Goal: Task Accomplishment & Management: Use online tool/utility

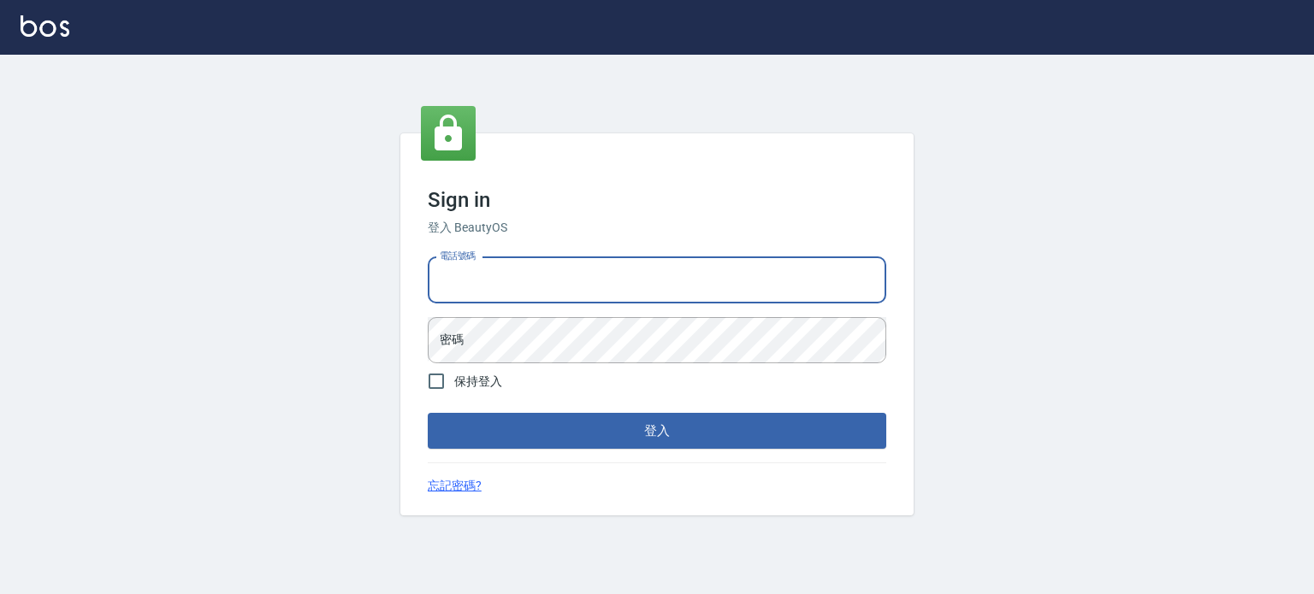
type input "0977239969"
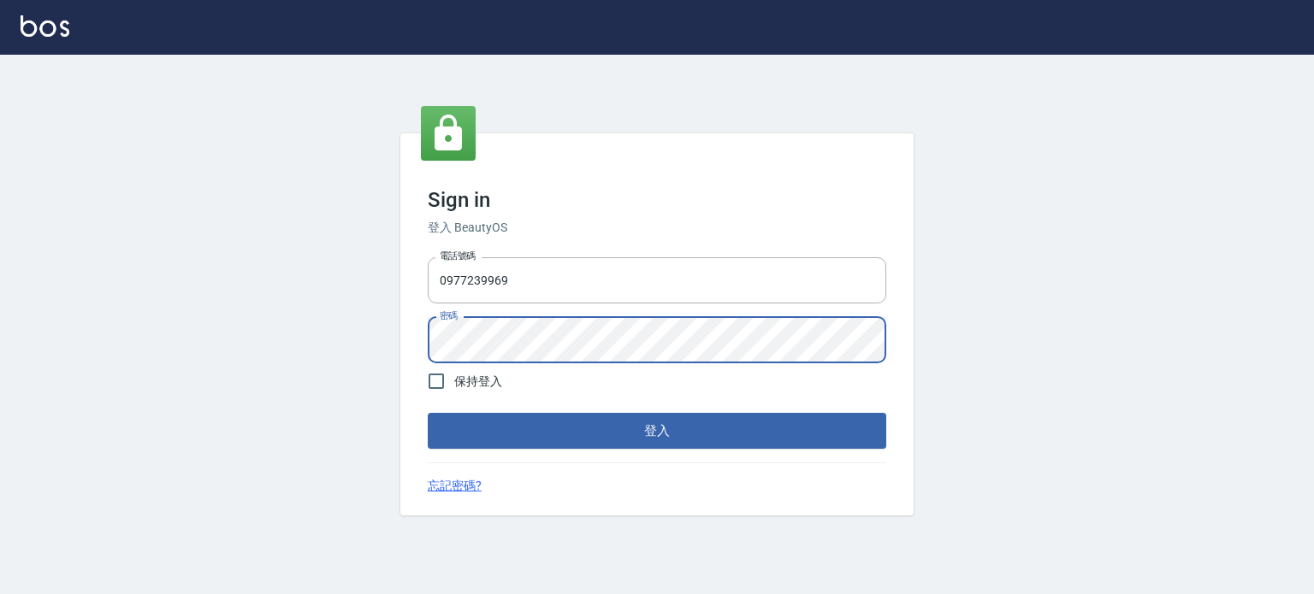
click at [428, 413] on button "登入" at bounding box center [657, 431] width 458 height 36
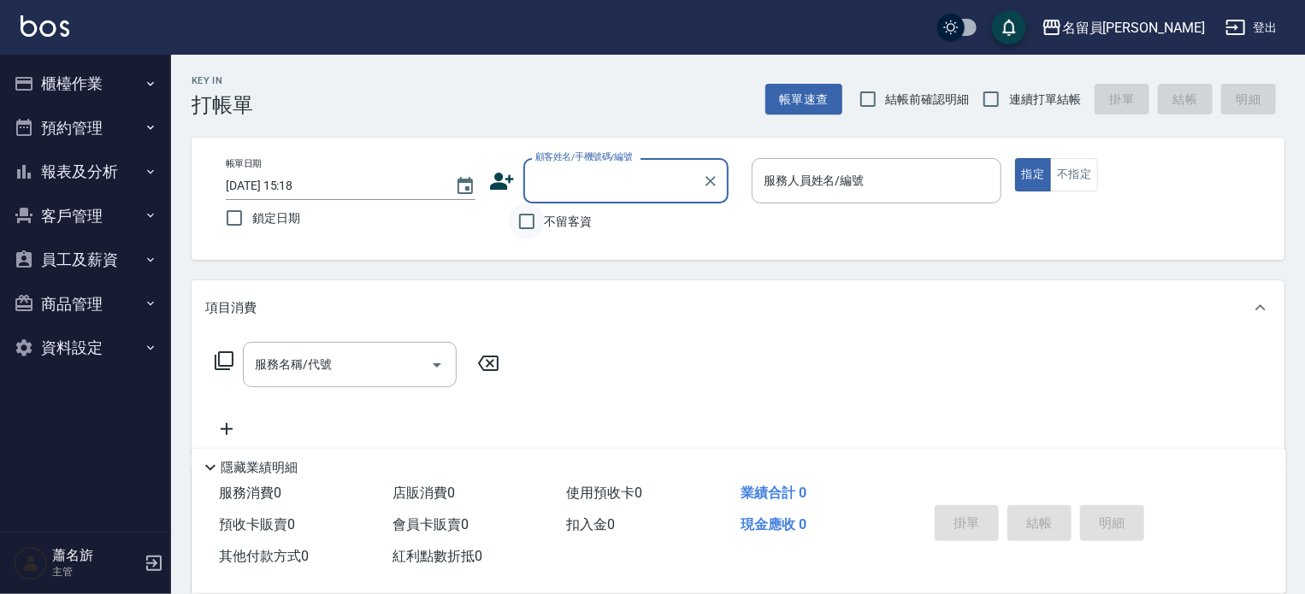
click at [514, 218] on input "不留客資" at bounding box center [527, 222] width 36 height 36
checkbox input "true"
click at [1044, 103] on span "連續打單結帳" at bounding box center [1045, 100] width 72 height 18
click at [1009, 103] on input "連續打單結帳" at bounding box center [991, 99] width 36 height 36
checkbox input "true"
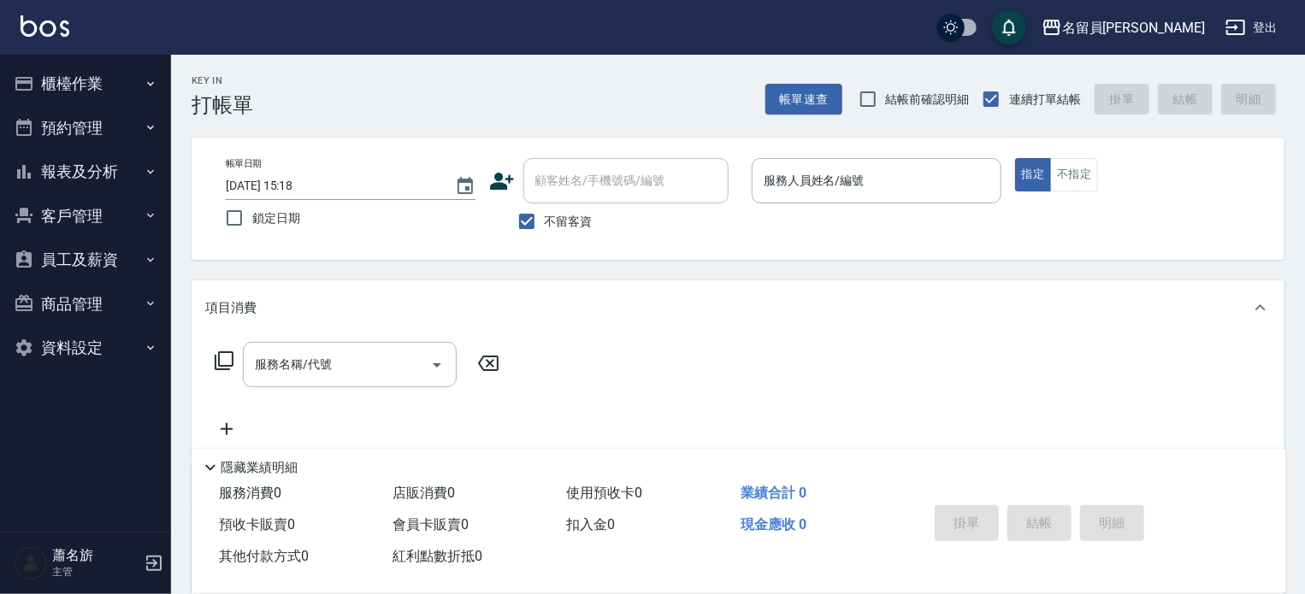
click at [910, 204] on p at bounding box center [877, 213] width 250 height 18
click at [918, 185] on input "服務人員姓名/編號" at bounding box center [877, 181] width 234 height 30
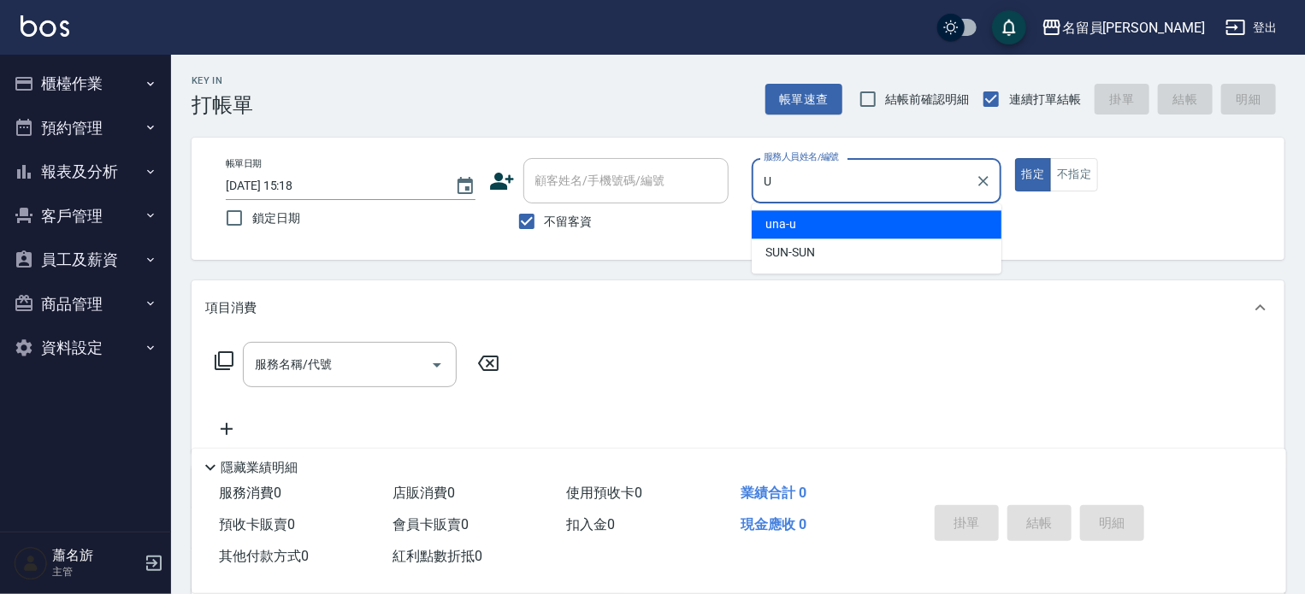
type input "una-u"
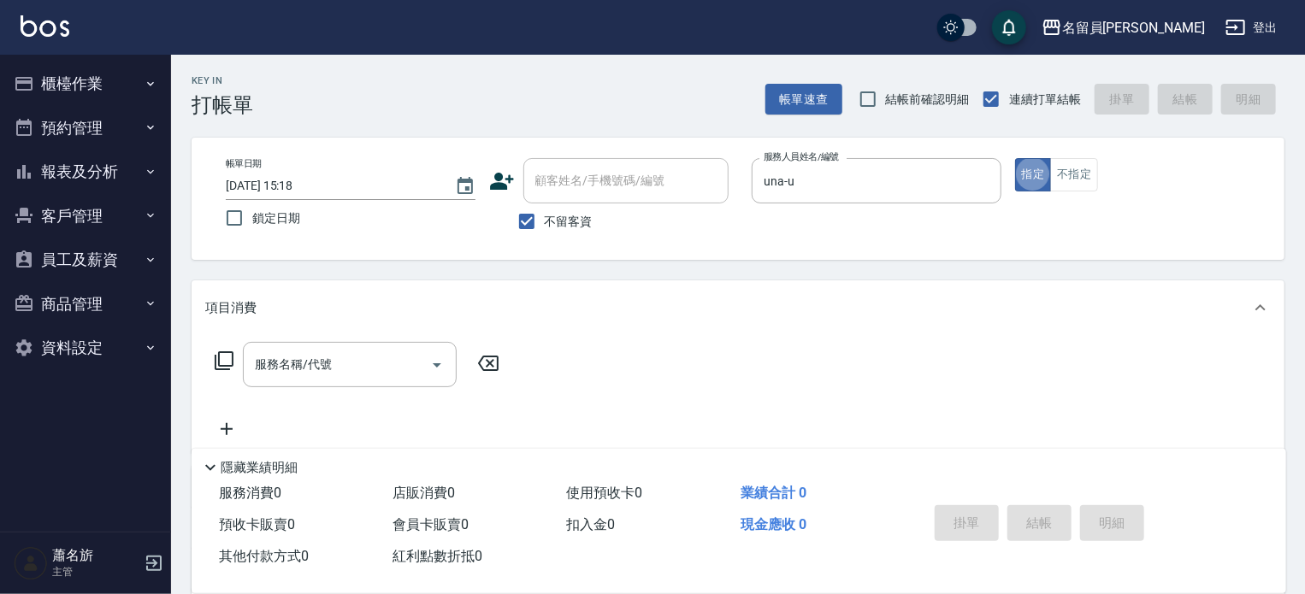
type button "true"
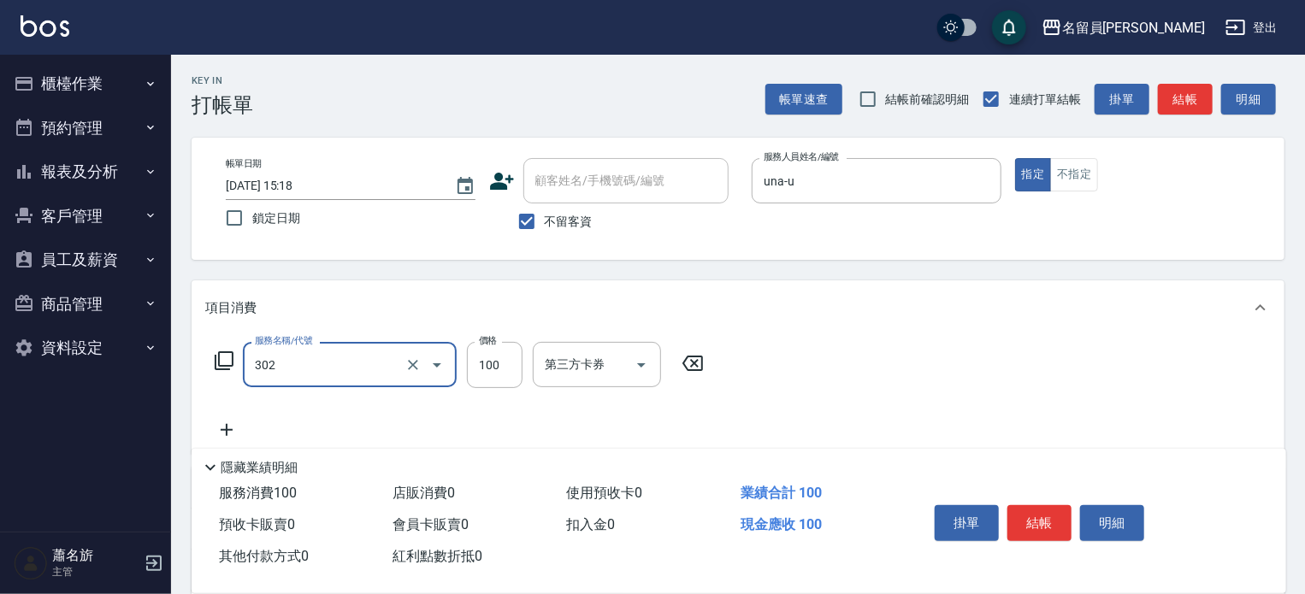
type input "剪髮(302)"
type input "380"
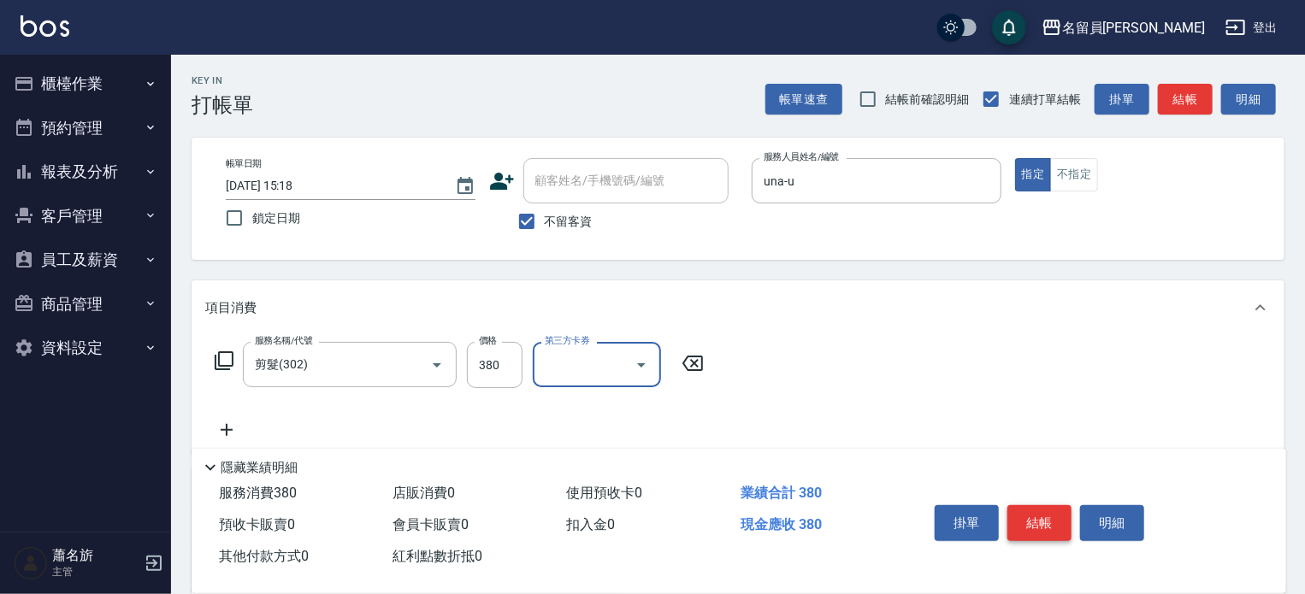
click at [1035, 512] on button "結帳" at bounding box center [1040, 524] width 64 height 36
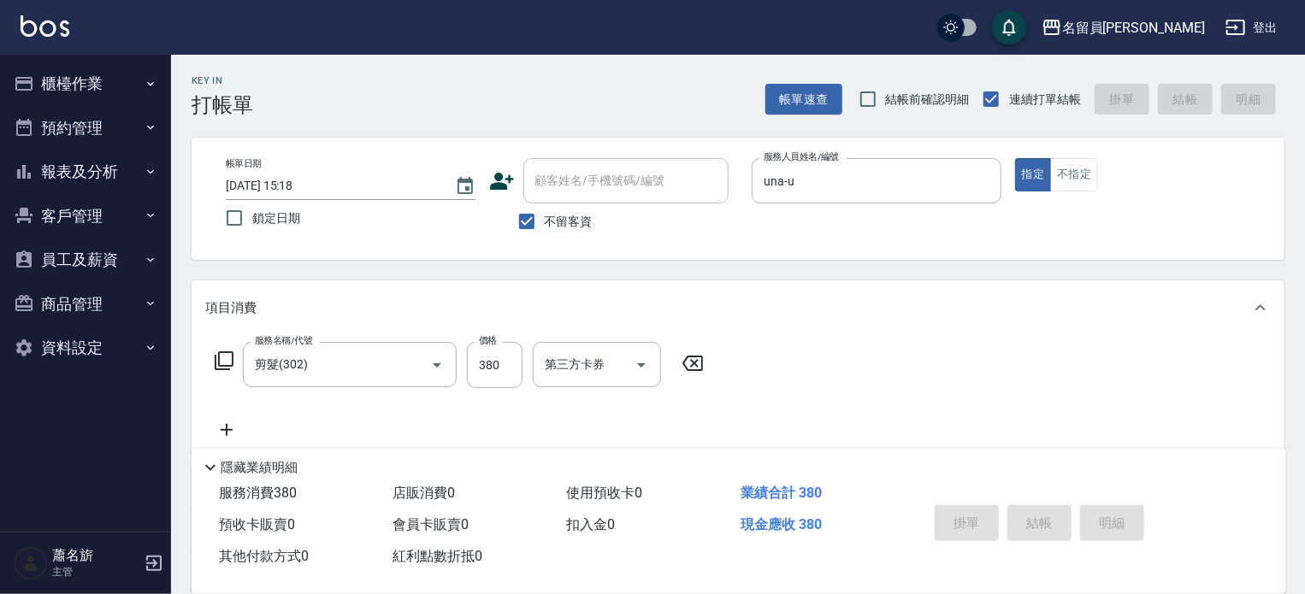
type input "[DATE] 15:19"
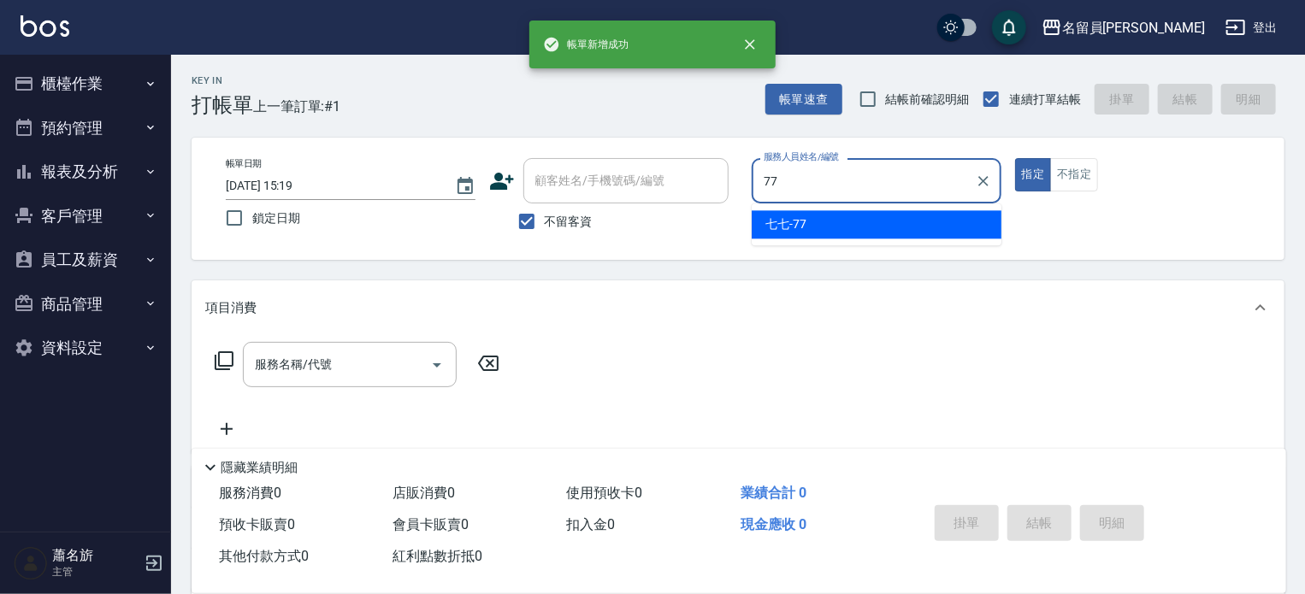
type input "七七-77"
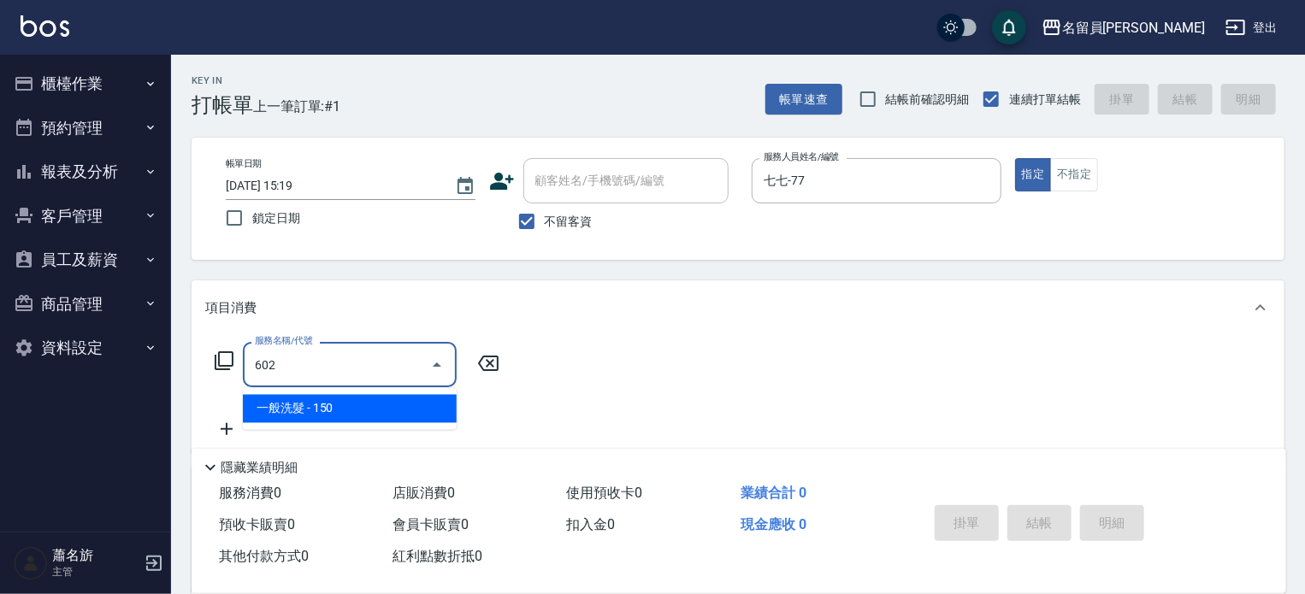
type input "一般洗髮(602)"
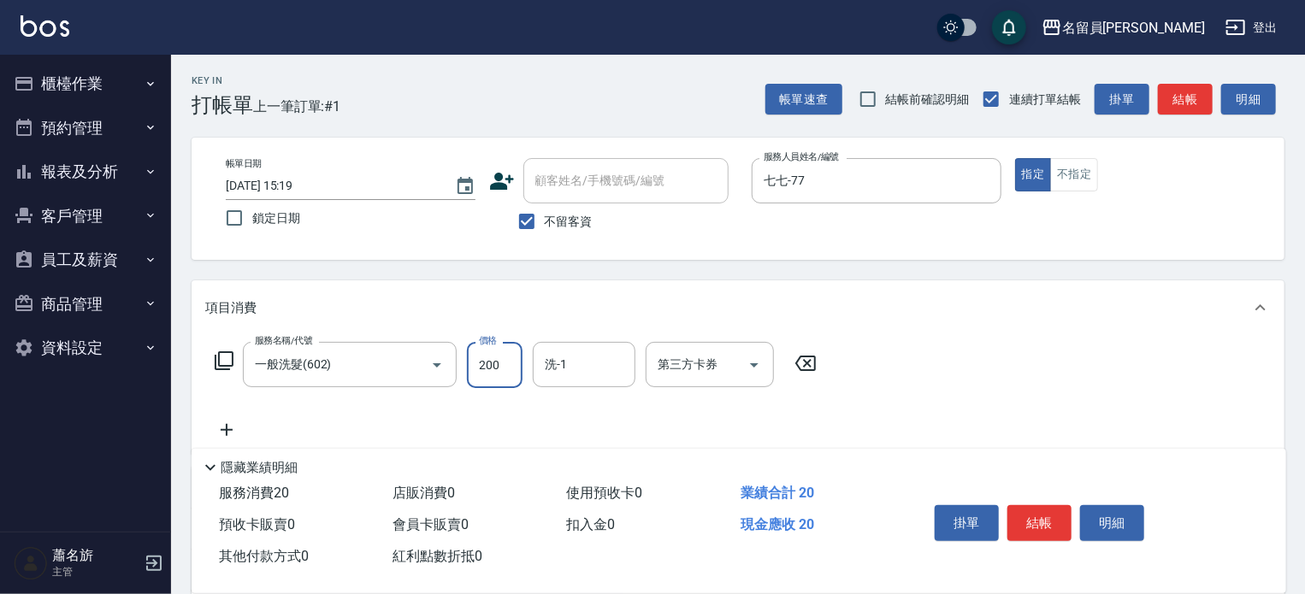
type input "200"
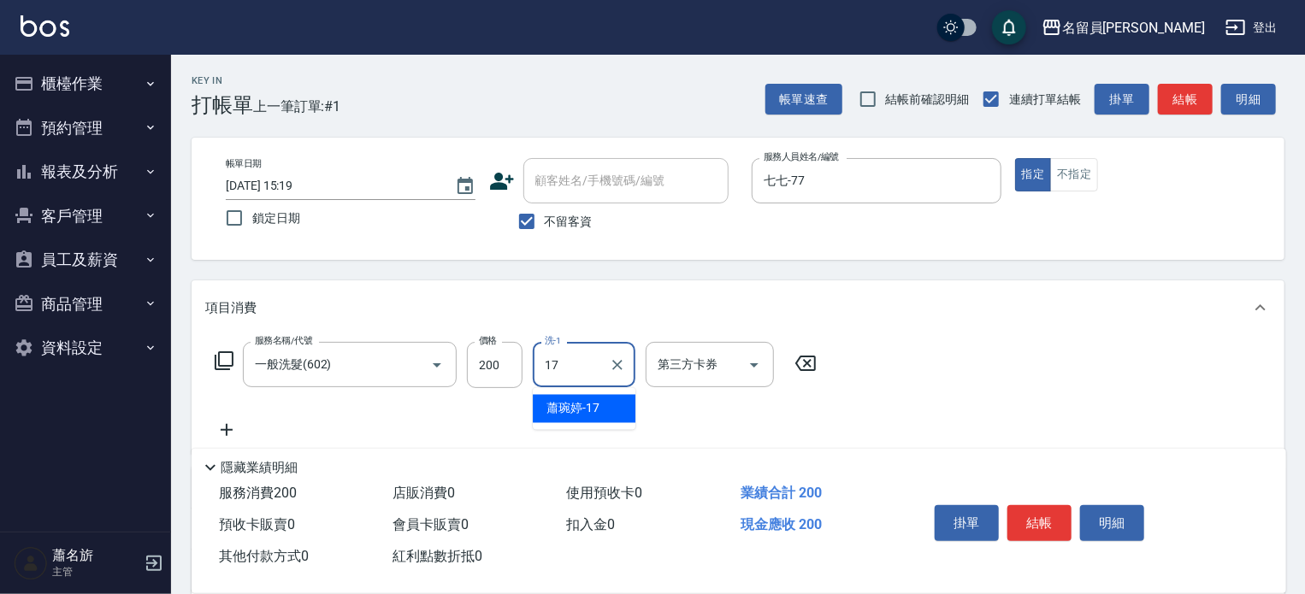
type input "[PERSON_NAME]-17"
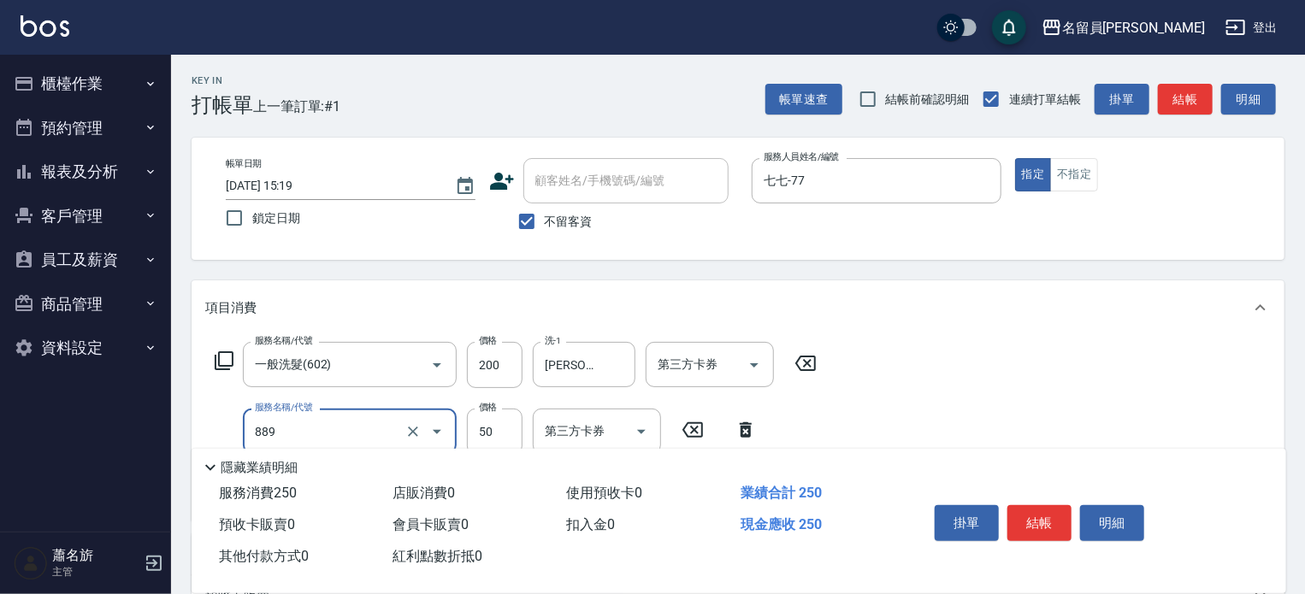
type input "精油(889)"
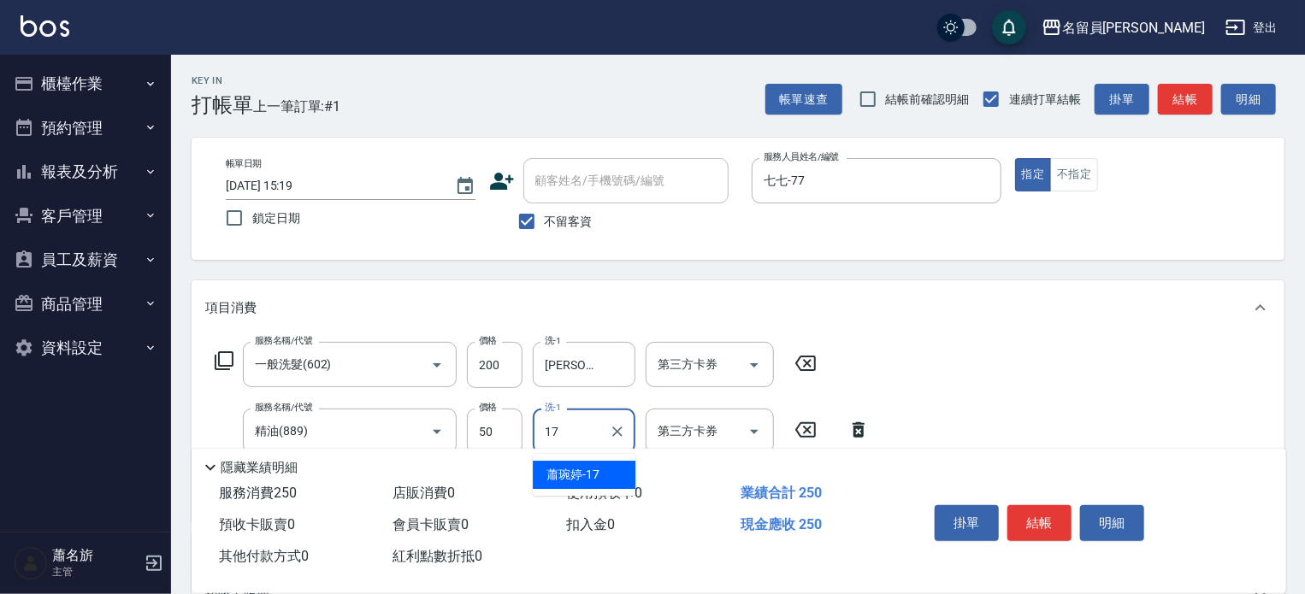
type input "[PERSON_NAME]-17"
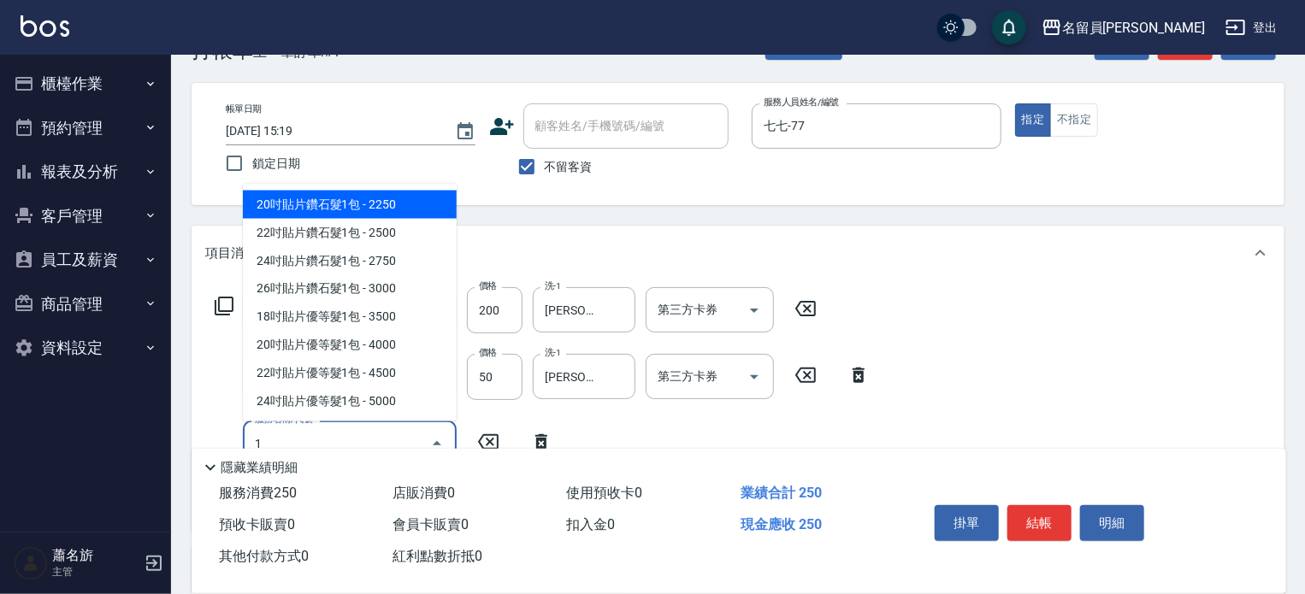
scroll to position [86, 0]
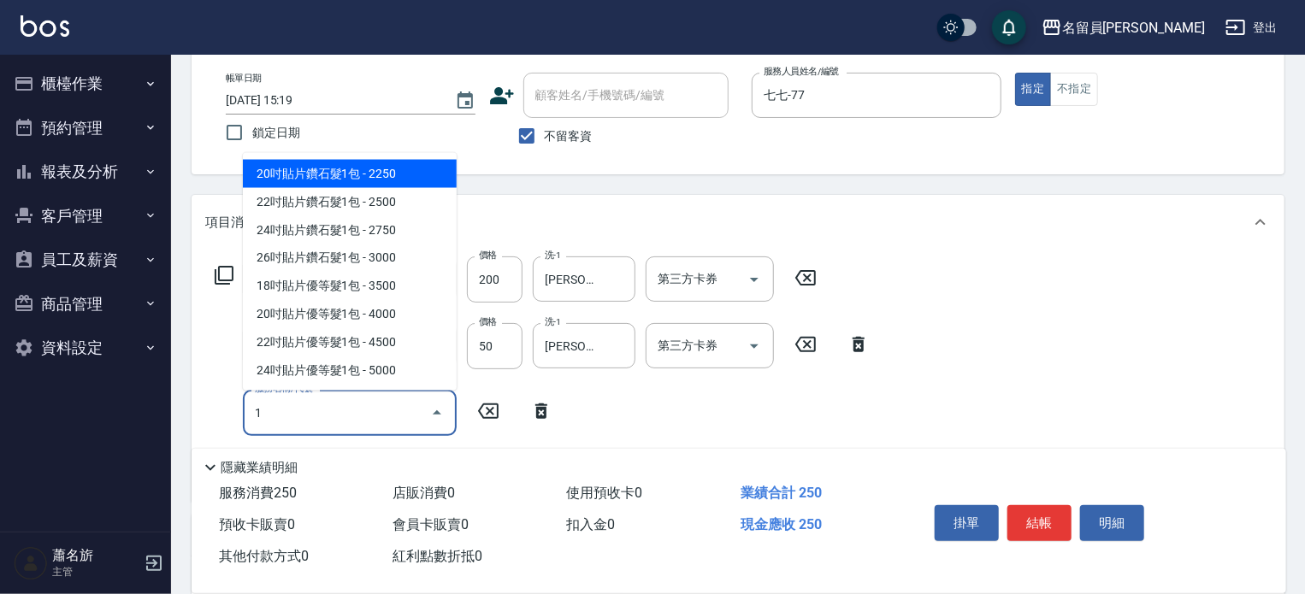
type input "1"
click at [216, 276] on icon at bounding box center [224, 275] width 19 height 19
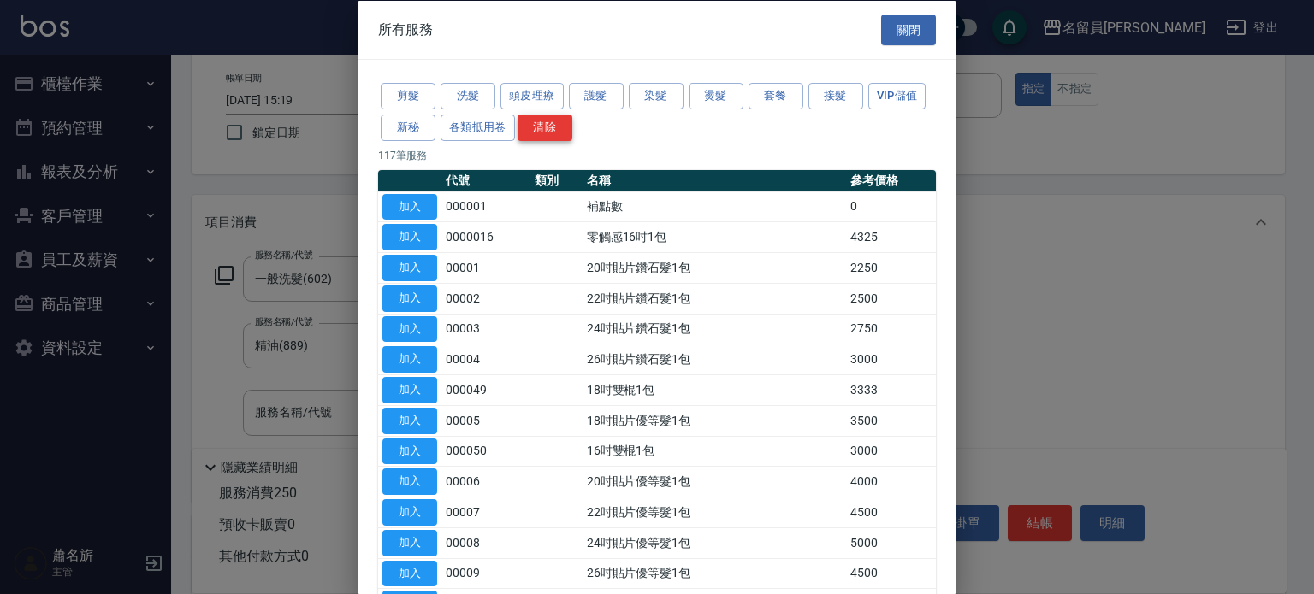
click at [572, 123] on button "清除" at bounding box center [544, 127] width 55 height 27
click at [607, 99] on button "護髮" at bounding box center [596, 96] width 55 height 27
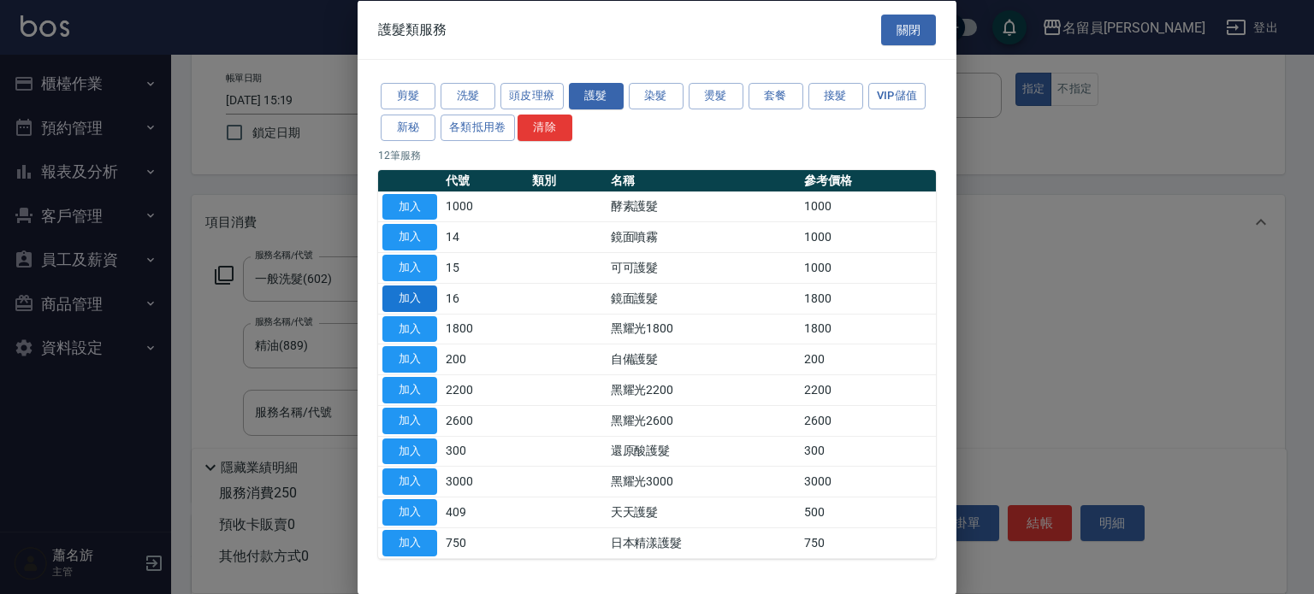
click at [424, 296] on button "加入" at bounding box center [409, 298] width 55 height 27
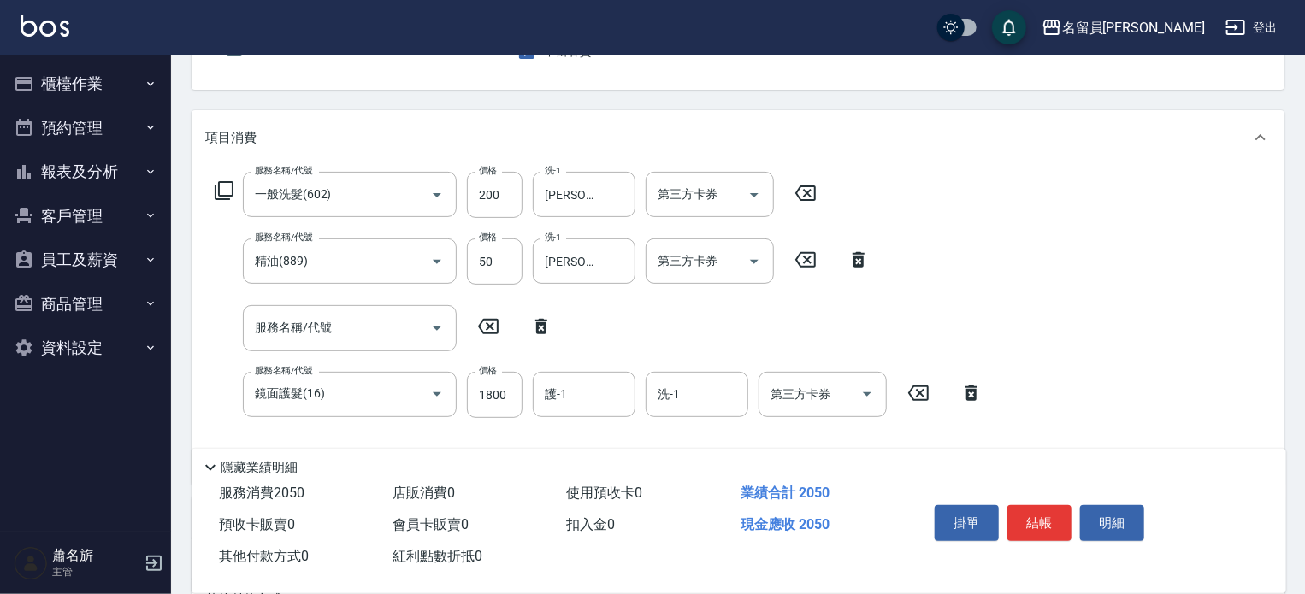
scroll to position [171, 0]
click at [538, 324] on icon at bounding box center [541, 325] width 12 height 15
type input "鏡面護髮(16)"
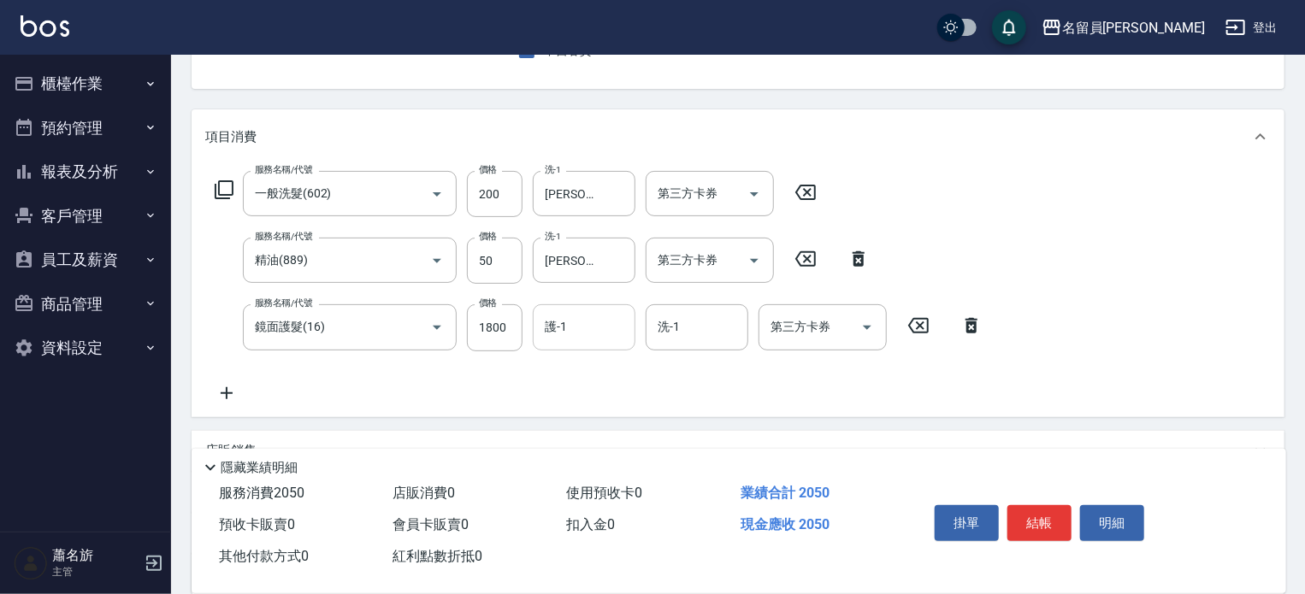
click at [584, 322] on input "護-1" at bounding box center [584, 327] width 87 height 30
type input "[PERSON_NAME]-17"
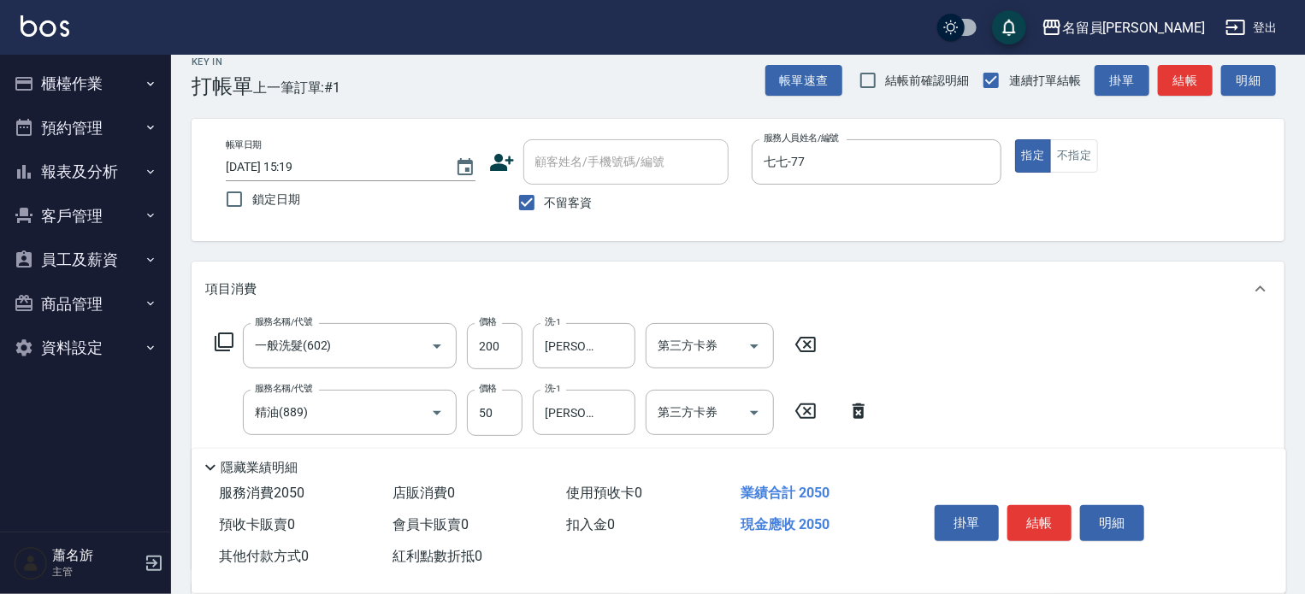
scroll to position [0, 0]
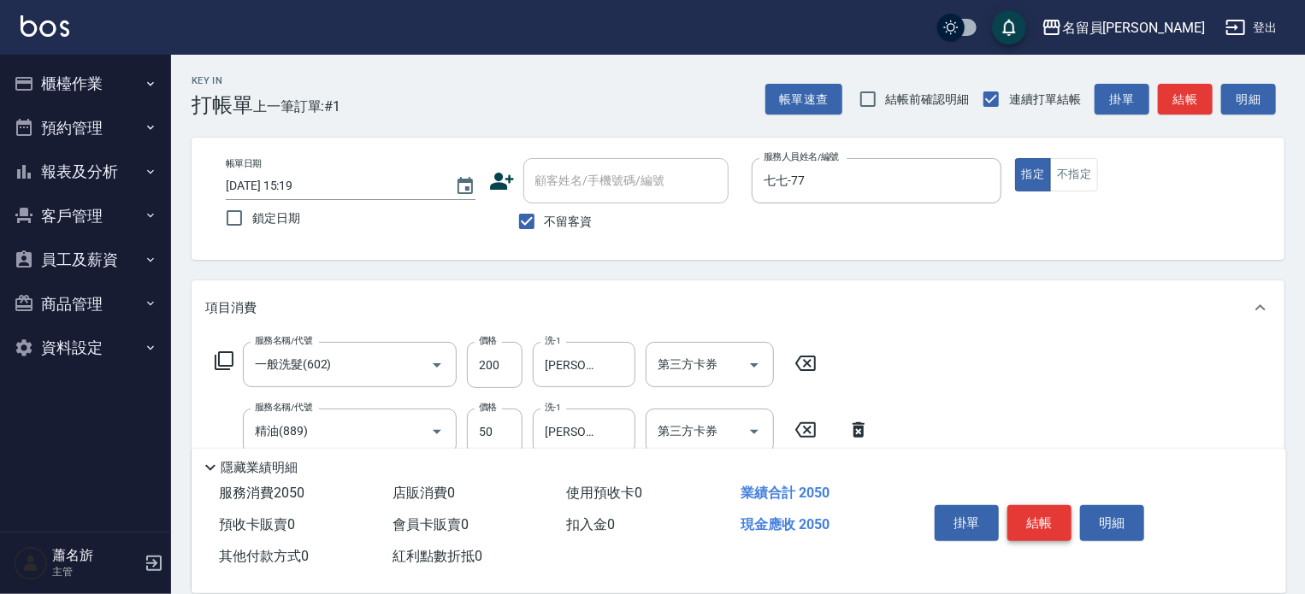
click at [1033, 523] on button "結帳" at bounding box center [1040, 524] width 64 height 36
click at [1033, 523] on div "掛單 結帳 明細" at bounding box center [1039, 526] width 223 height 54
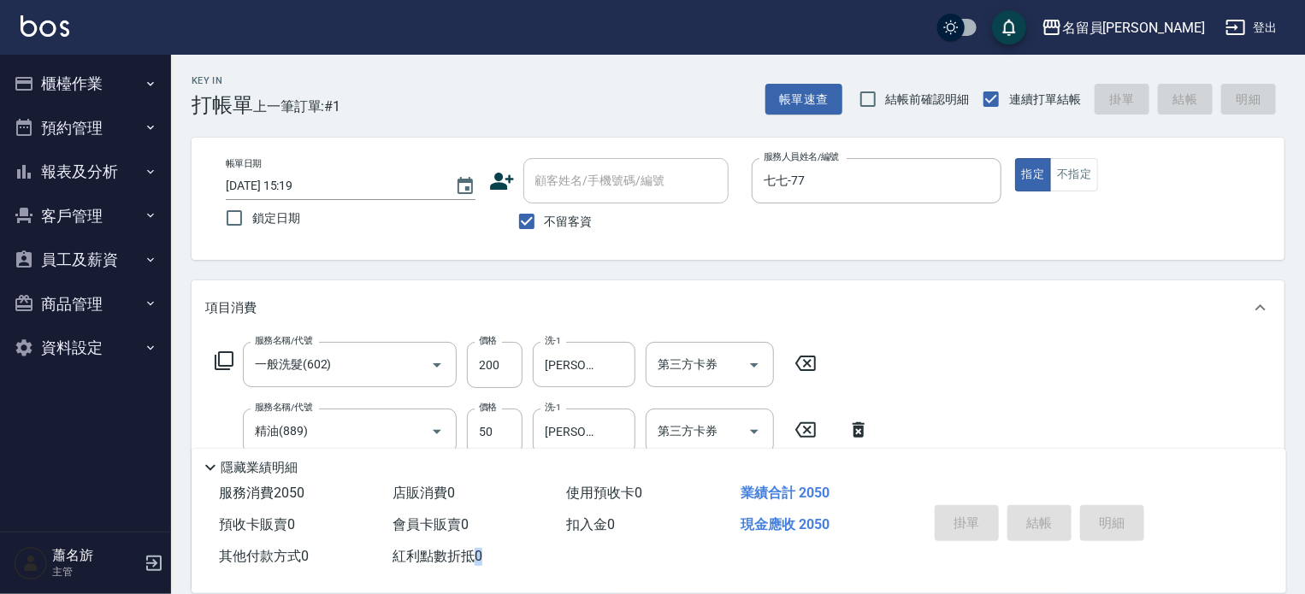
type input "[DATE] 15:20"
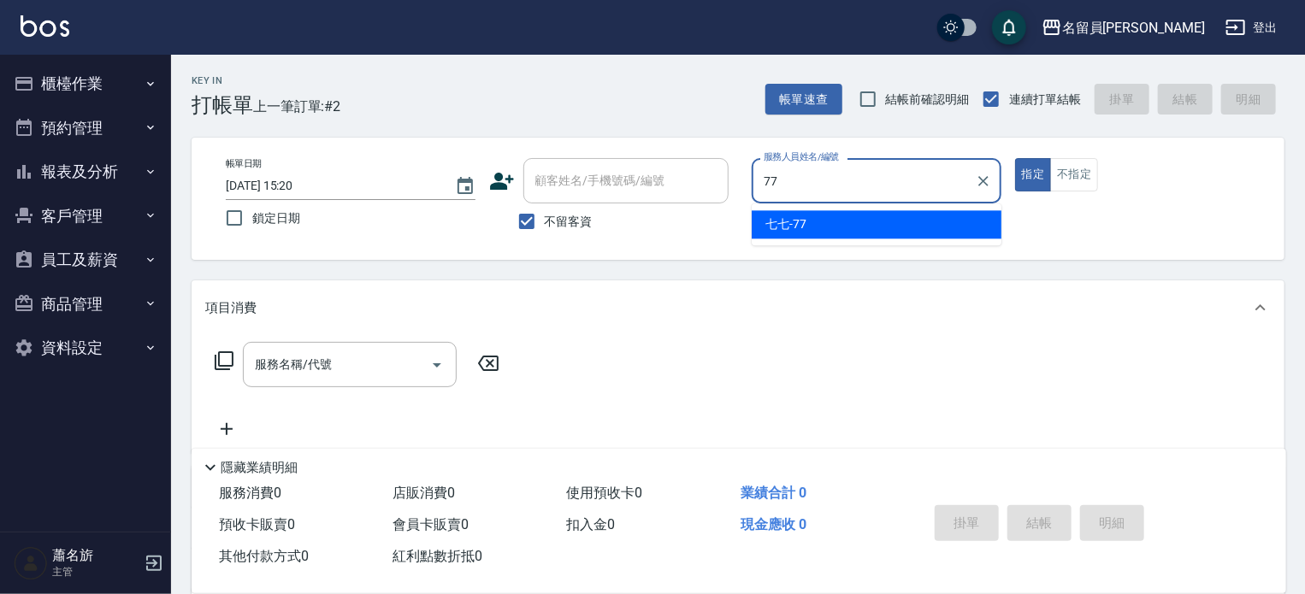
type input "七七-77"
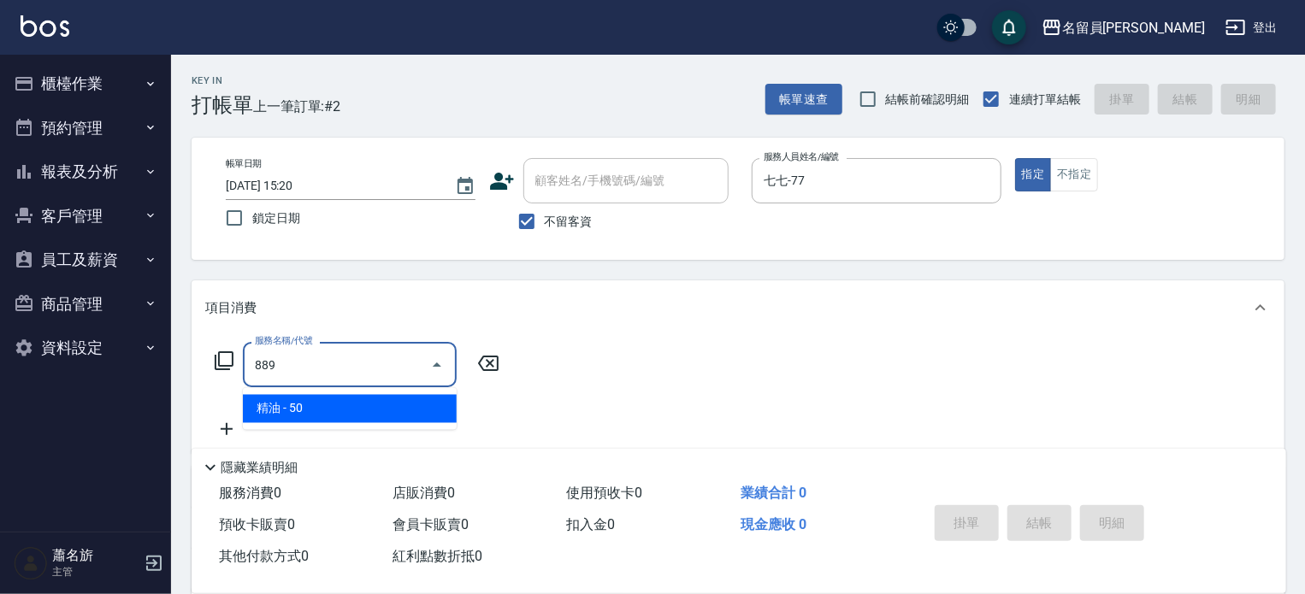
type input "精油(889)"
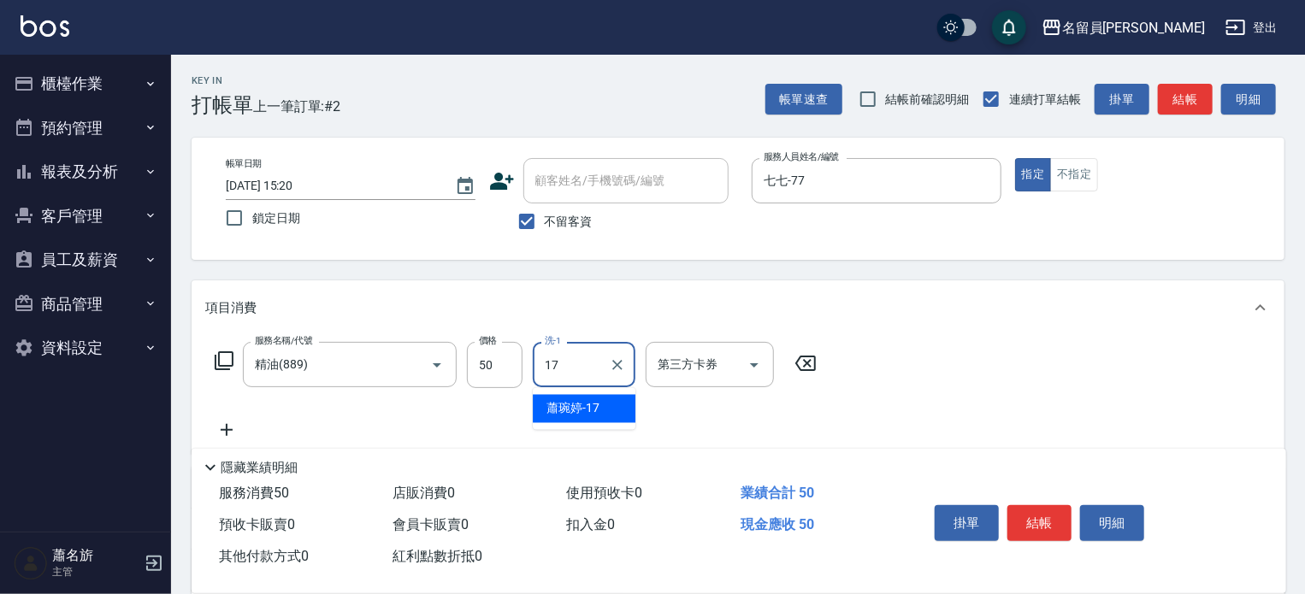
type input "[PERSON_NAME]-17"
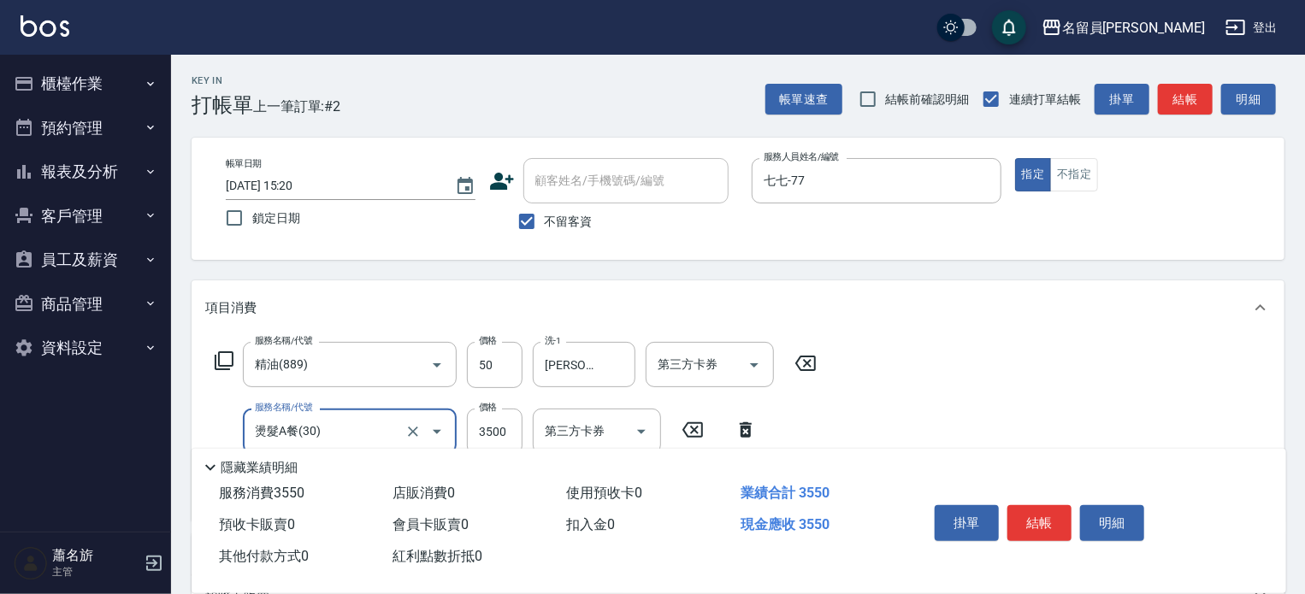
type input "燙髮A餐(30)"
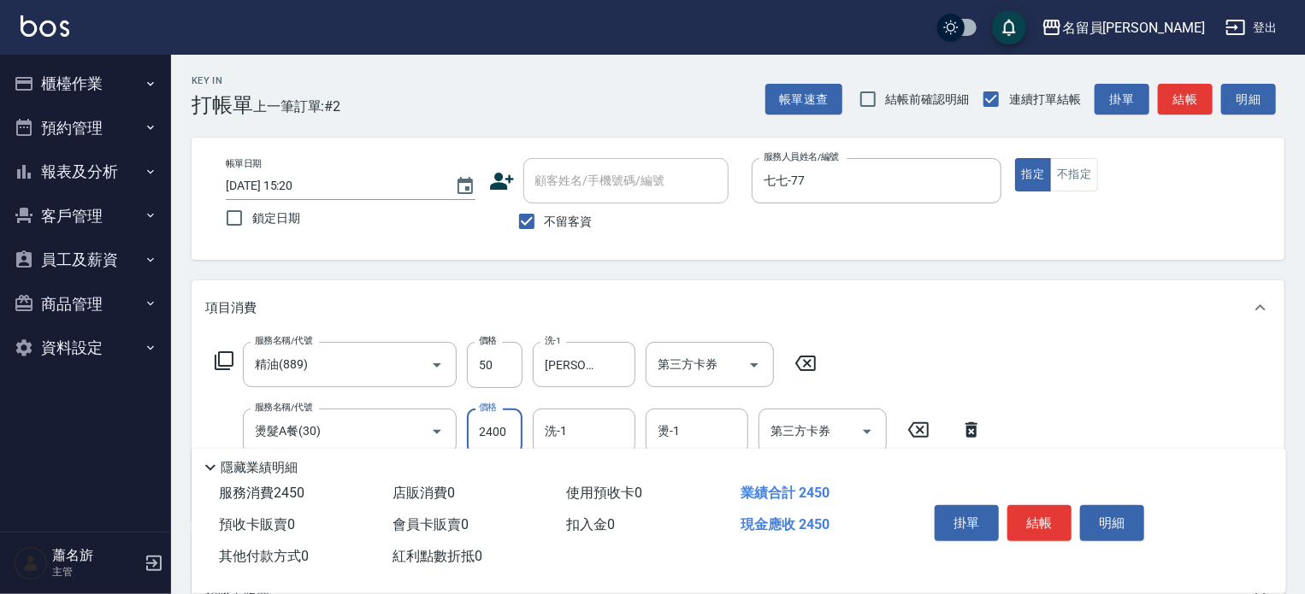
type input "2400"
type input "[PERSON_NAME]-17"
type input "1\"
click at [717, 429] on input "燙-1" at bounding box center [696, 432] width 87 height 30
type input "[PERSON_NAME]-17"
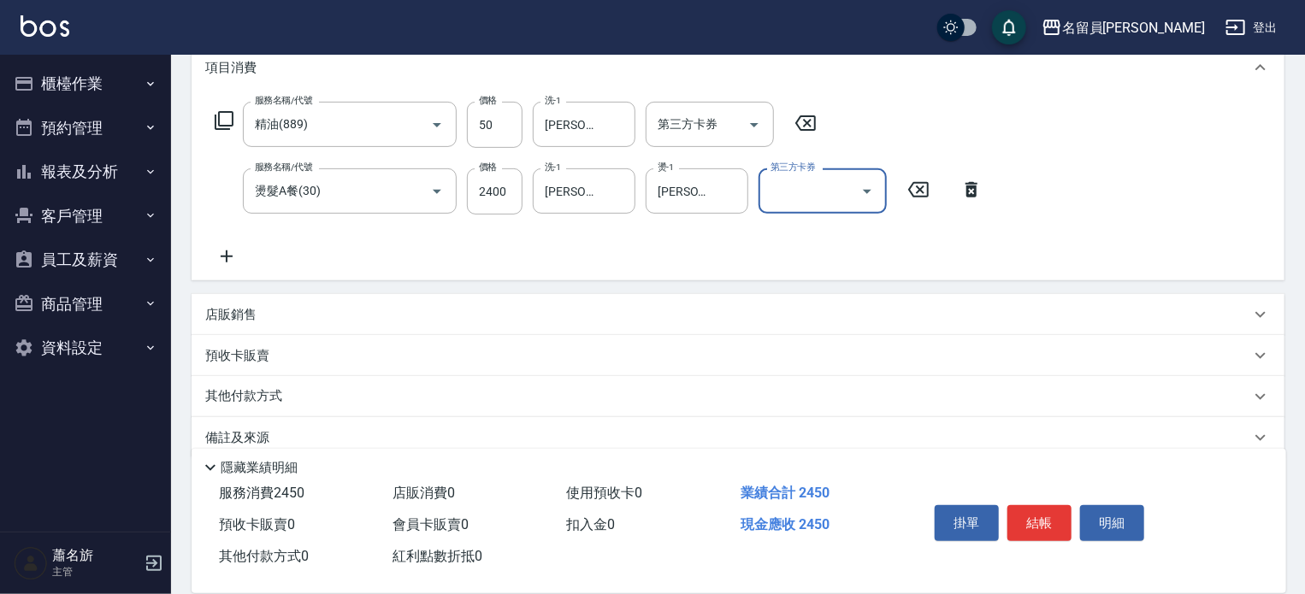
scroll to position [267, 0]
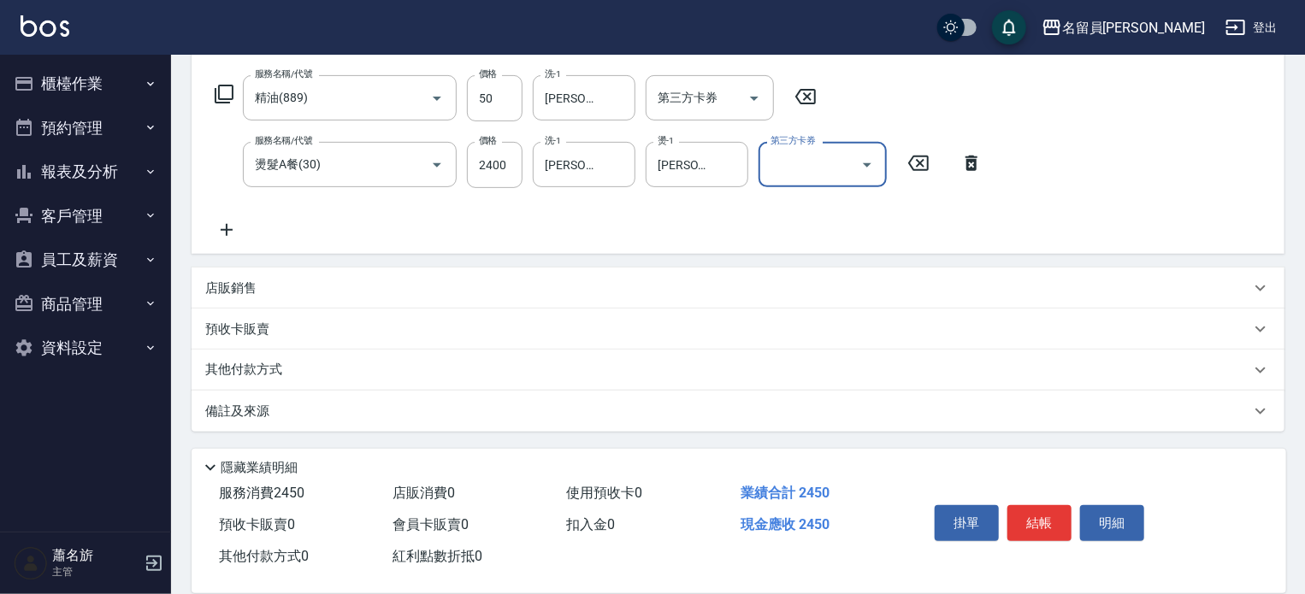
click at [608, 268] on div "店販銷售 服務人員姓名/編號 服務人員姓名/編號 商品代號/名稱 商品代號/名稱" at bounding box center [738, 288] width 1093 height 41
click at [595, 310] on div "預收卡販賣" at bounding box center [738, 329] width 1093 height 41
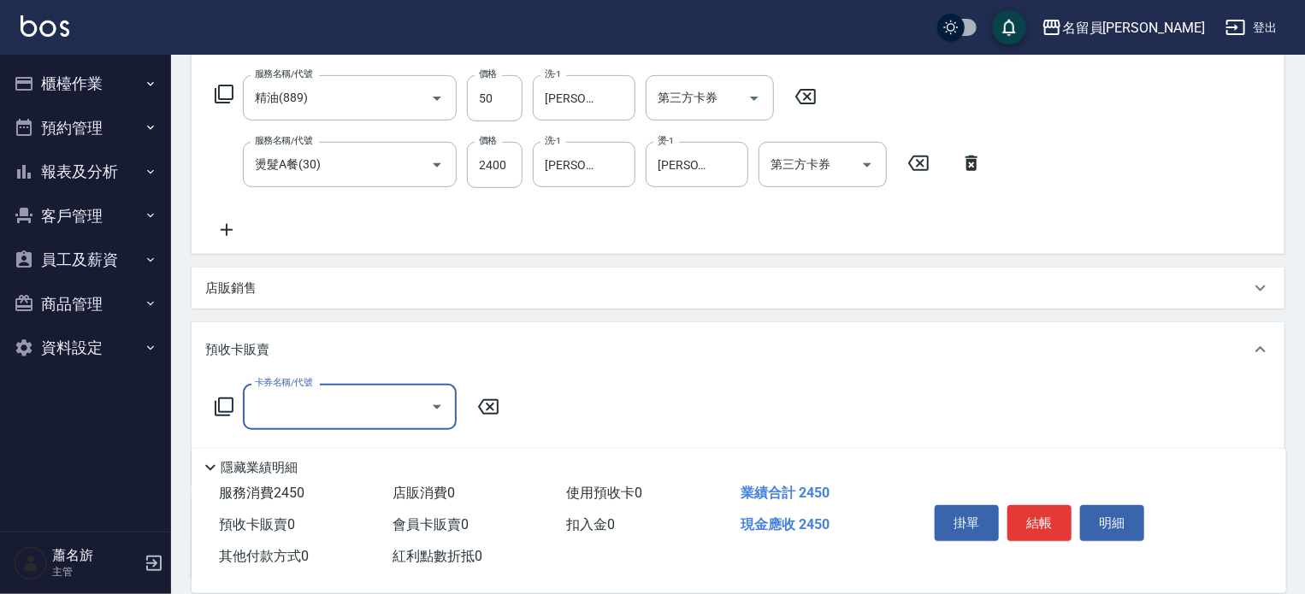
scroll to position [0, 0]
click at [603, 334] on div "預收卡販賣" at bounding box center [738, 349] width 1093 height 55
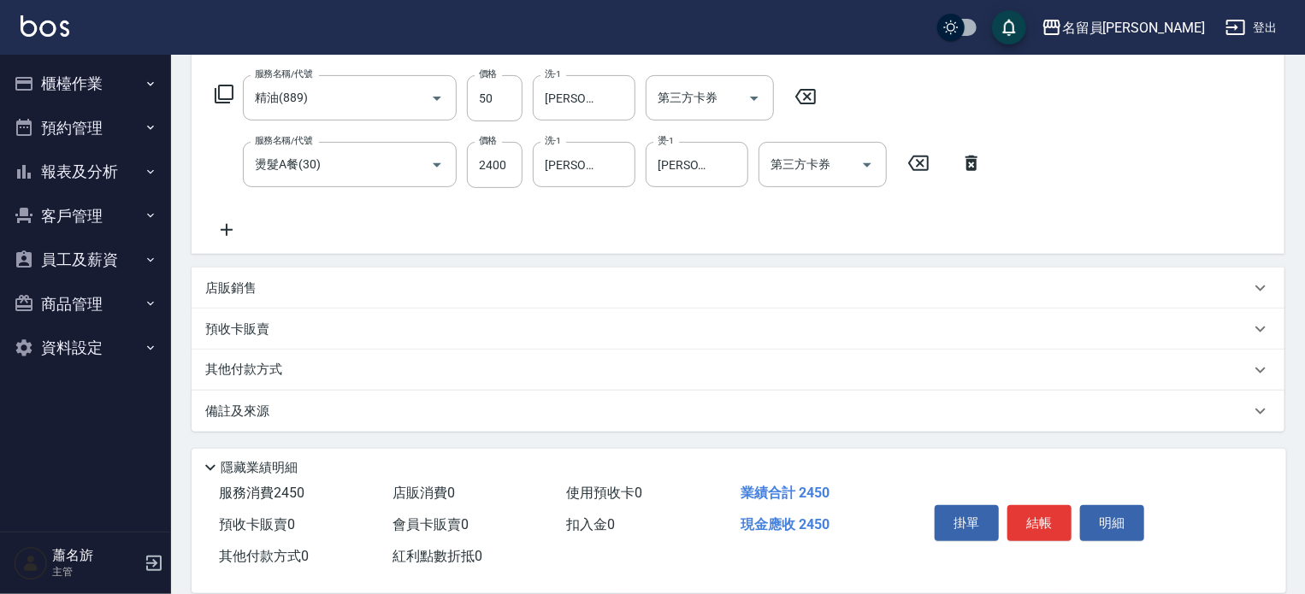
click at [625, 289] on div "店販銷售" at bounding box center [727, 289] width 1045 height 18
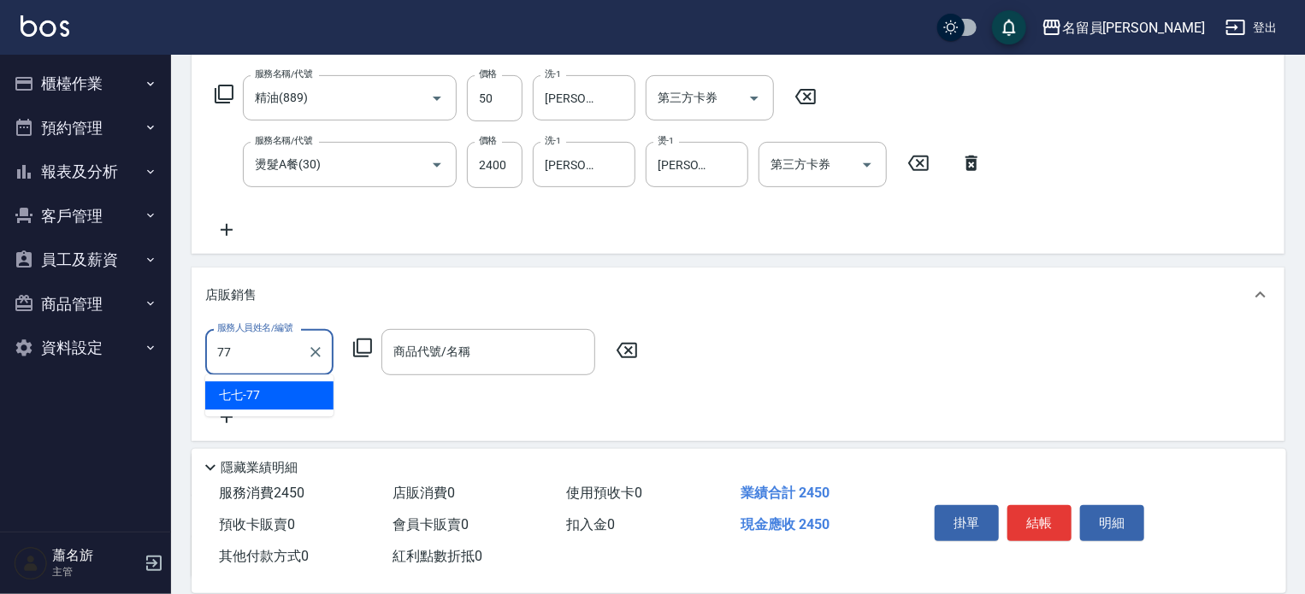
type input "七七-77"
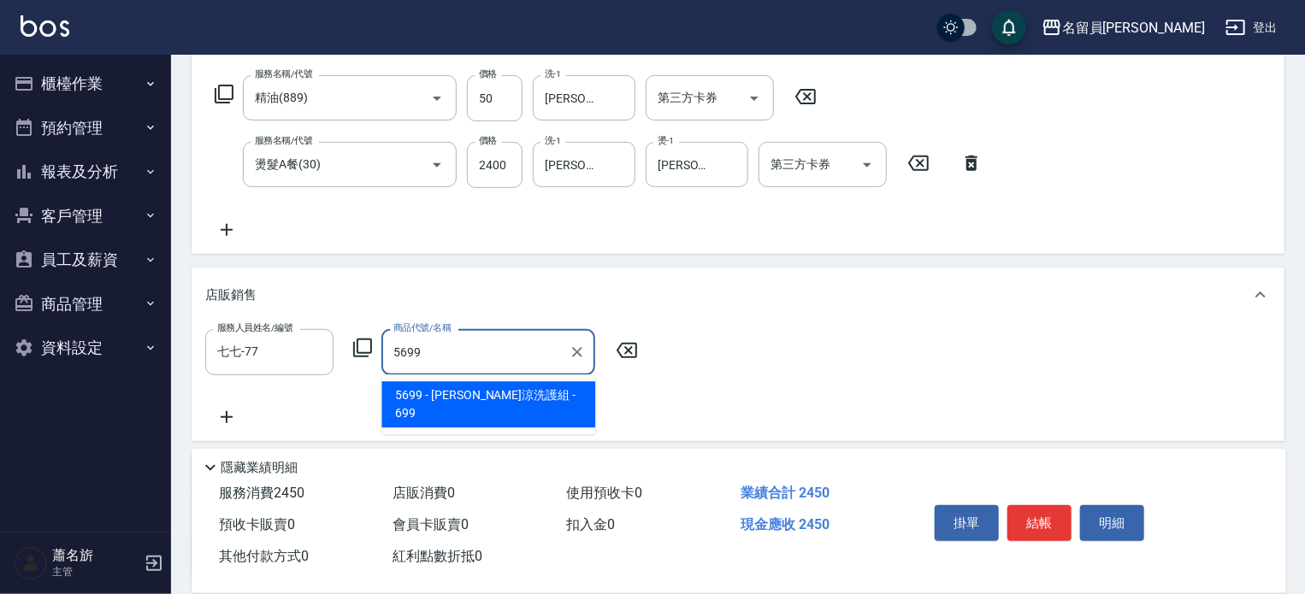
type input "水水沁涼洗護組"
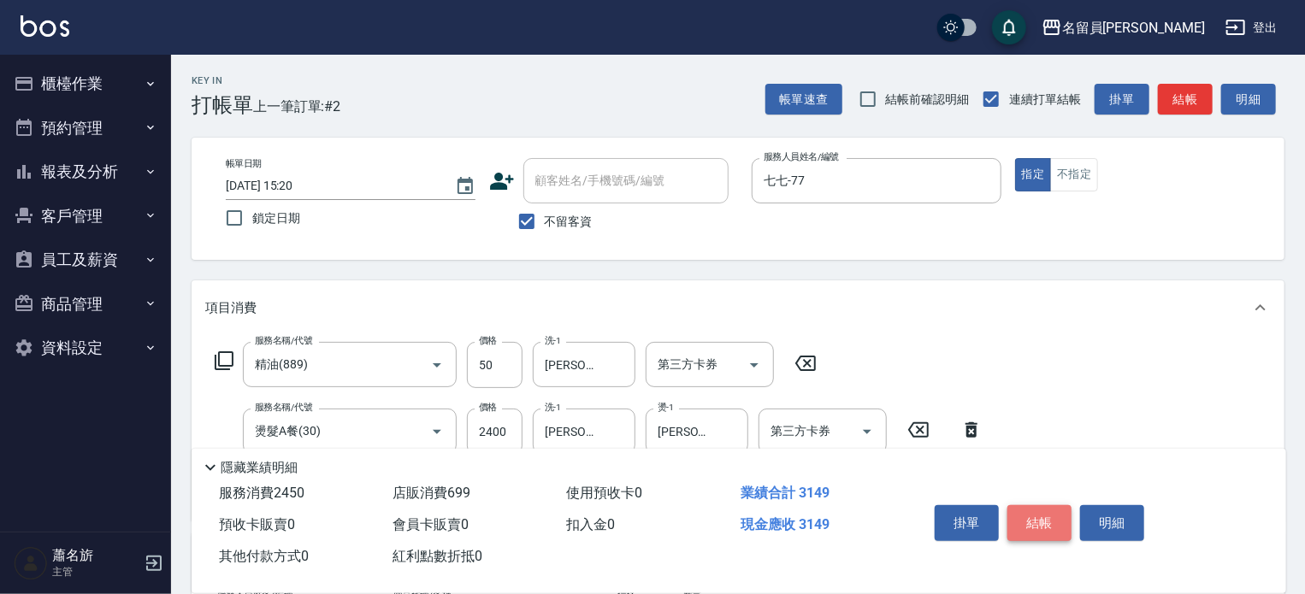
click at [1042, 509] on button "結帳" at bounding box center [1040, 524] width 64 height 36
click at [1042, 509] on div "掛單 結帳 明細" at bounding box center [1039, 526] width 223 height 54
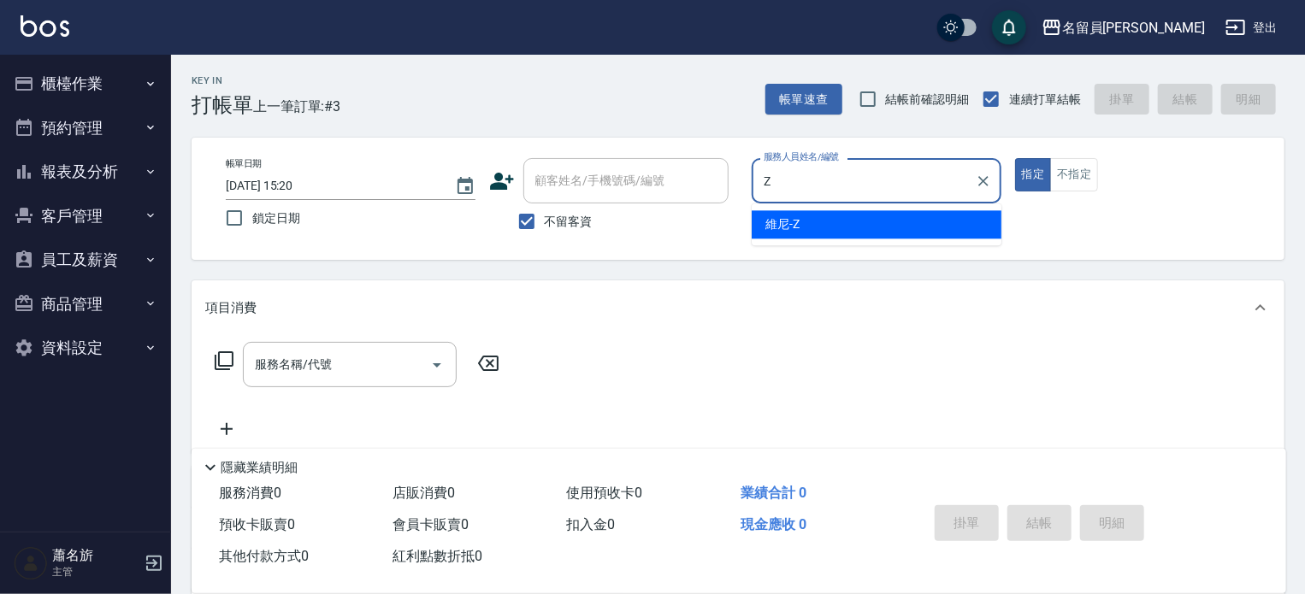
type input "維尼-Z"
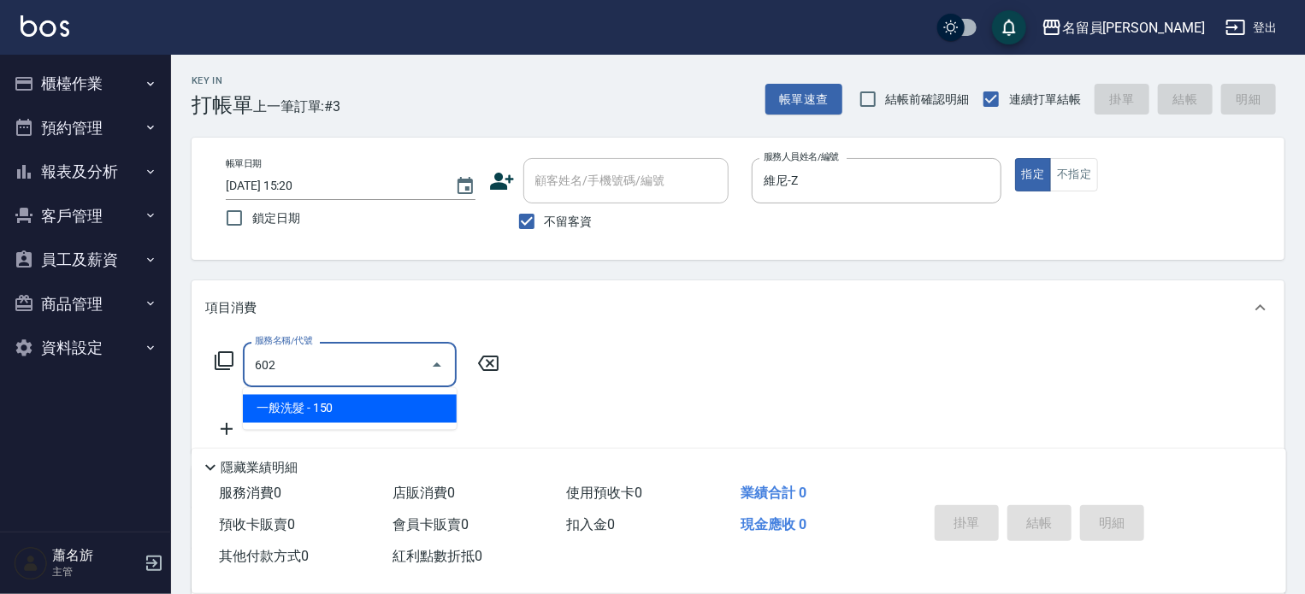
type input "一般洗髮(602)"
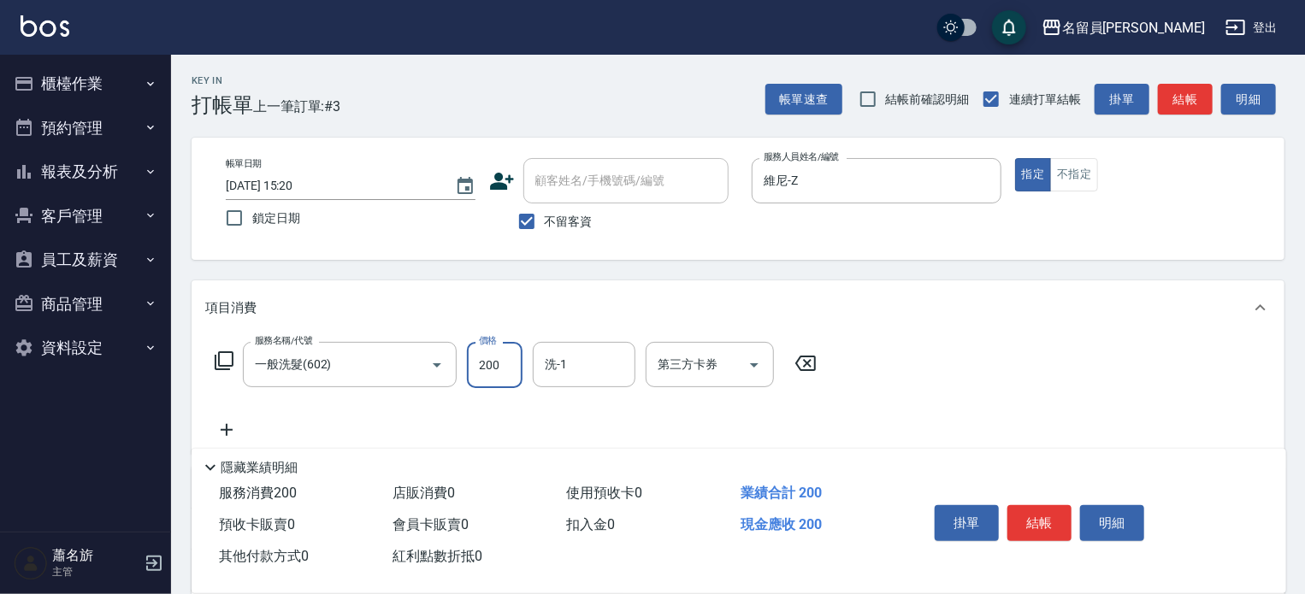
type input "200"
type input "[PERSON_NAME]-45"
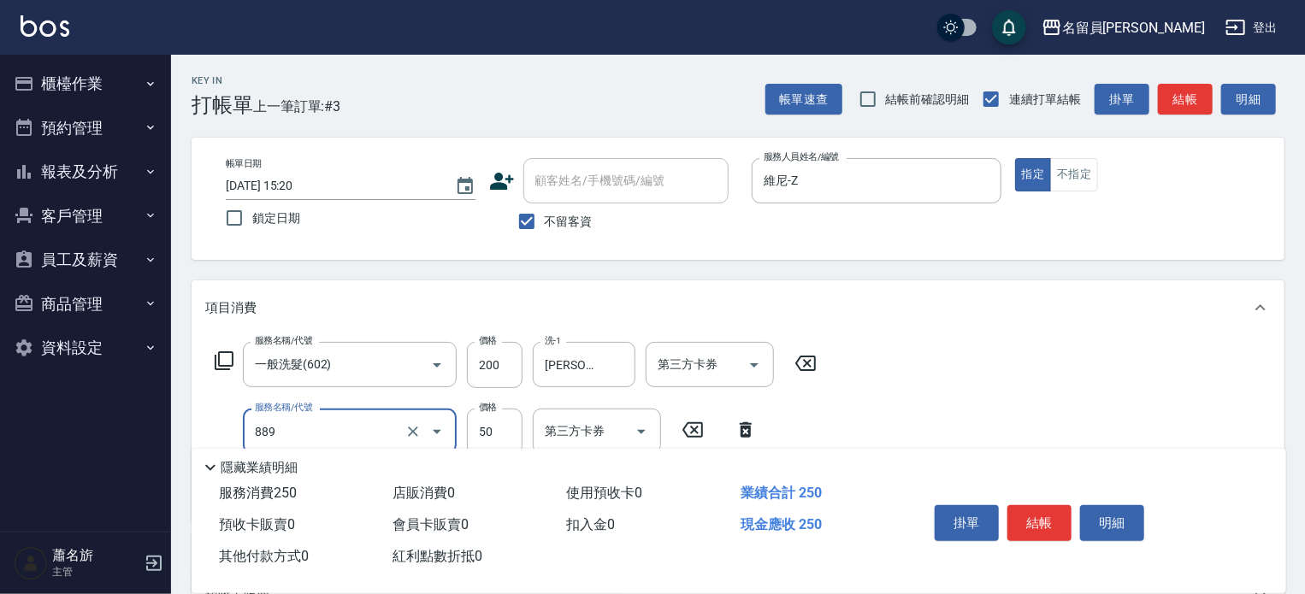
type input "精油(889)"
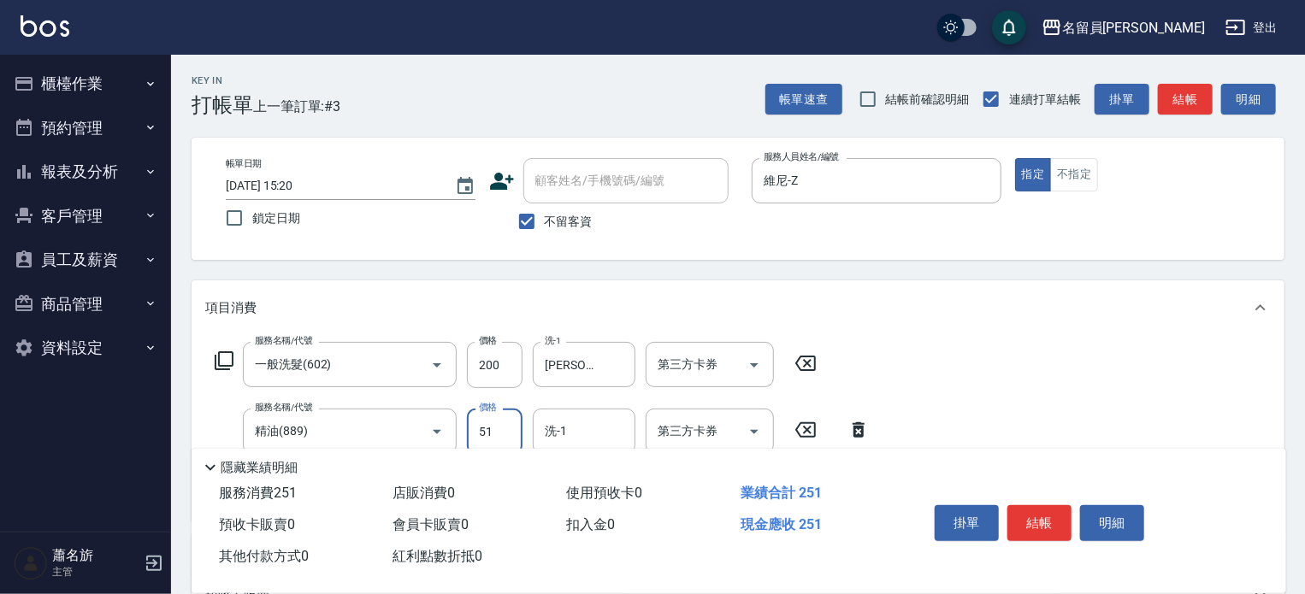
type input "51"
type input "1"
type input "[PERSON_NAME]-45"
click at [762, 365] on icon "Open" at bounding box center [754, 365] width 21 height 21
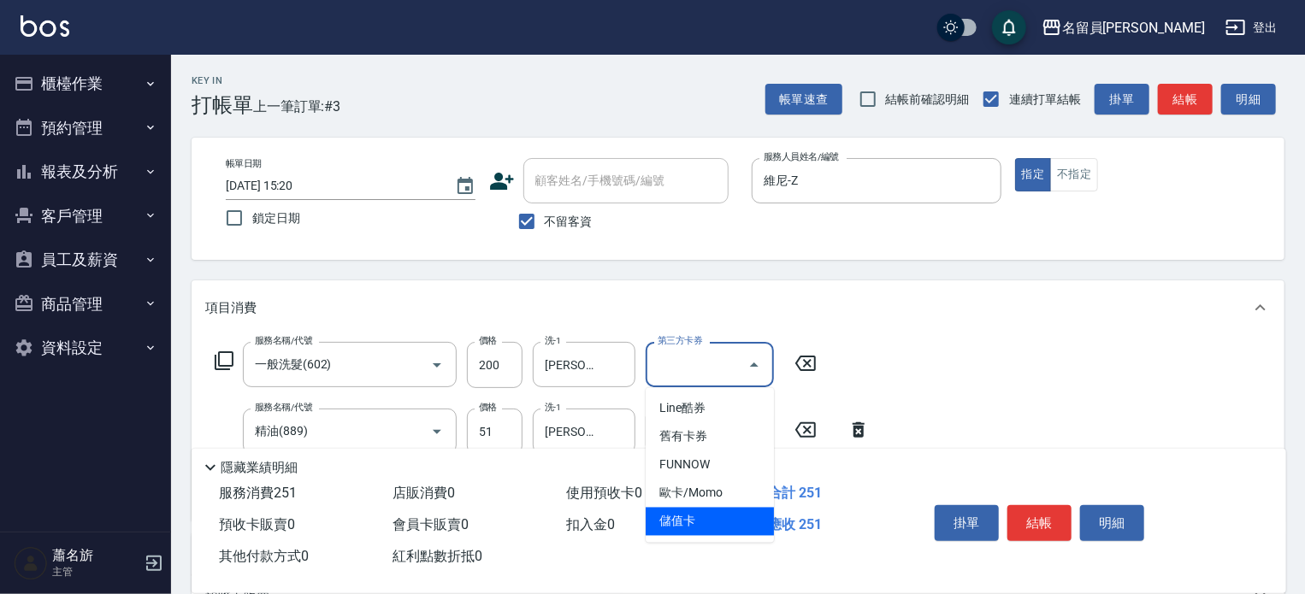
click at [659, 538] on ul "Line酷券 舊有卡券 FUNNOW 歐卡/Momo 儲值卡" at bounding box center [710, 465] width 128 height 155
click at [677, 528] on span "儲值卡" at bounding box center [710, 522] width 128 height 28
type input "儲值卡"
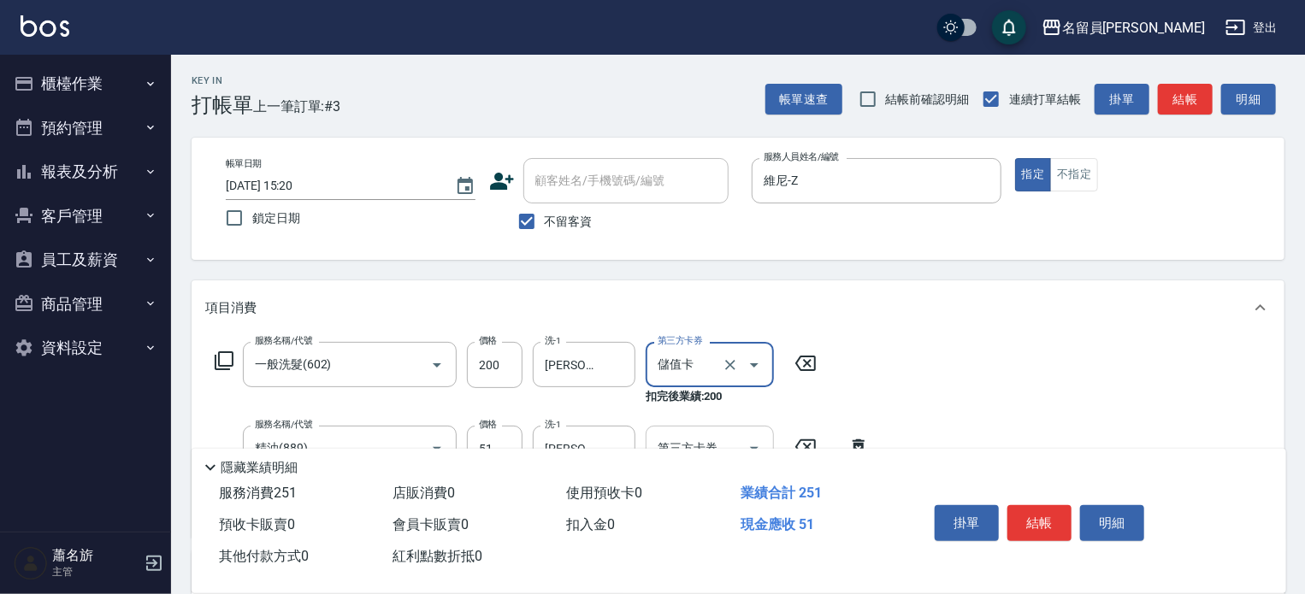
click at [759, 440] on icon "Open" at bounding box center [754, 449] width 21 height 21
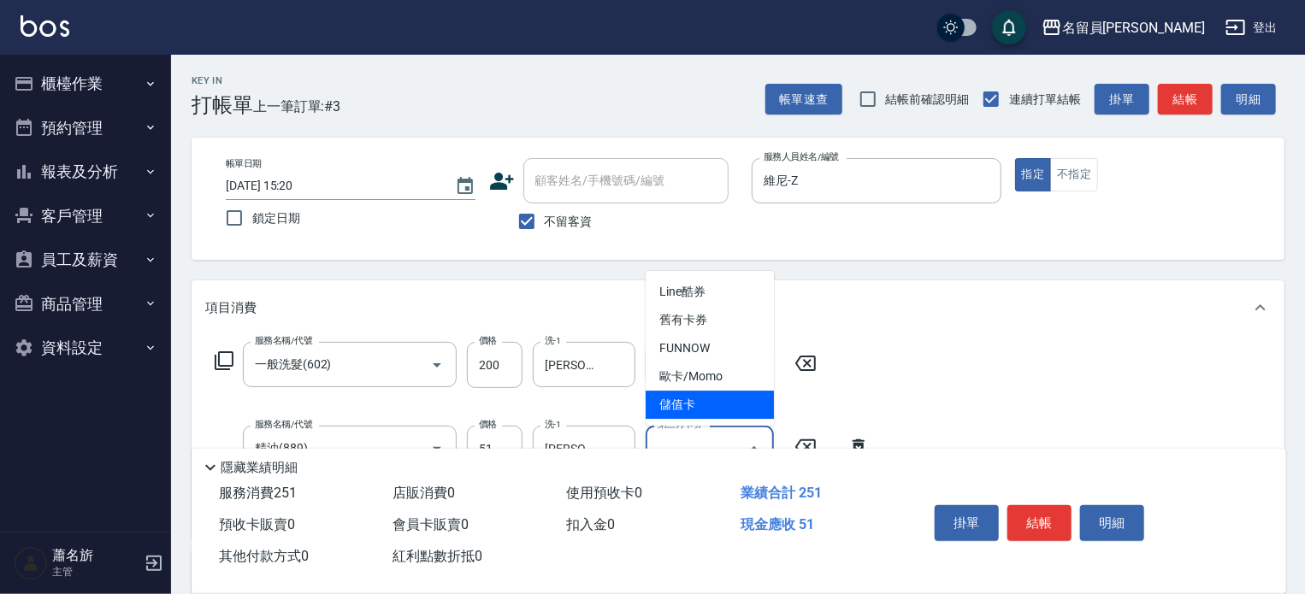
click at [735, 414] on span "儲值卡" at bounding box center [710, 405] width 128 height 28
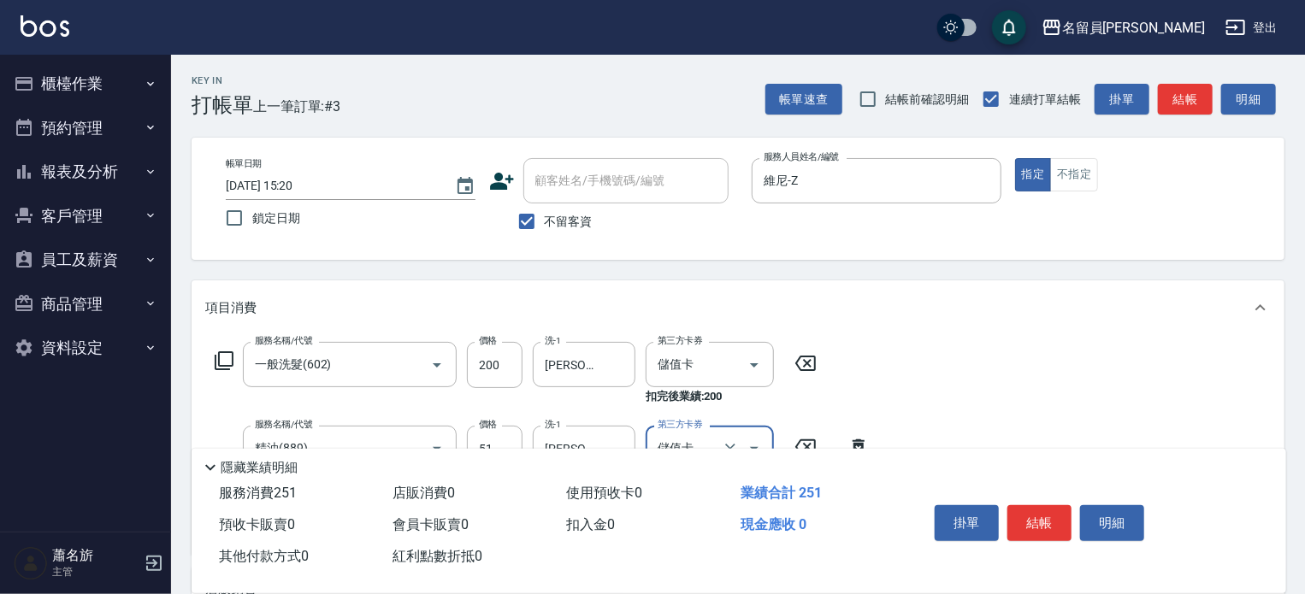
type input "儲值卡"
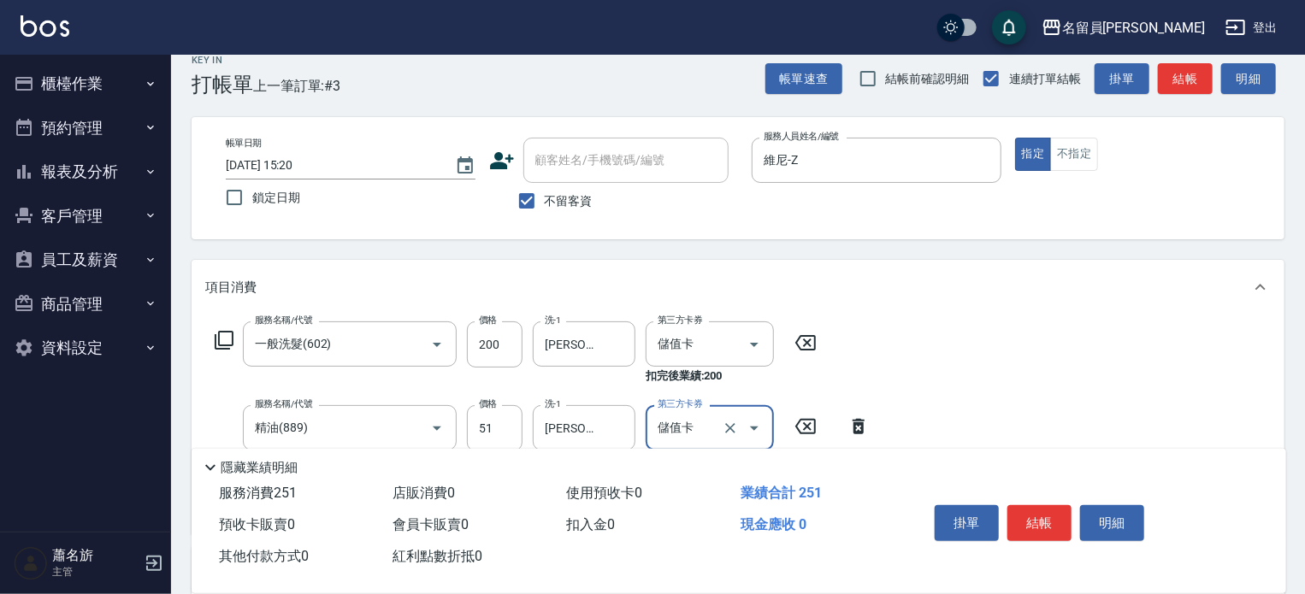
scroll to position [171, 0]
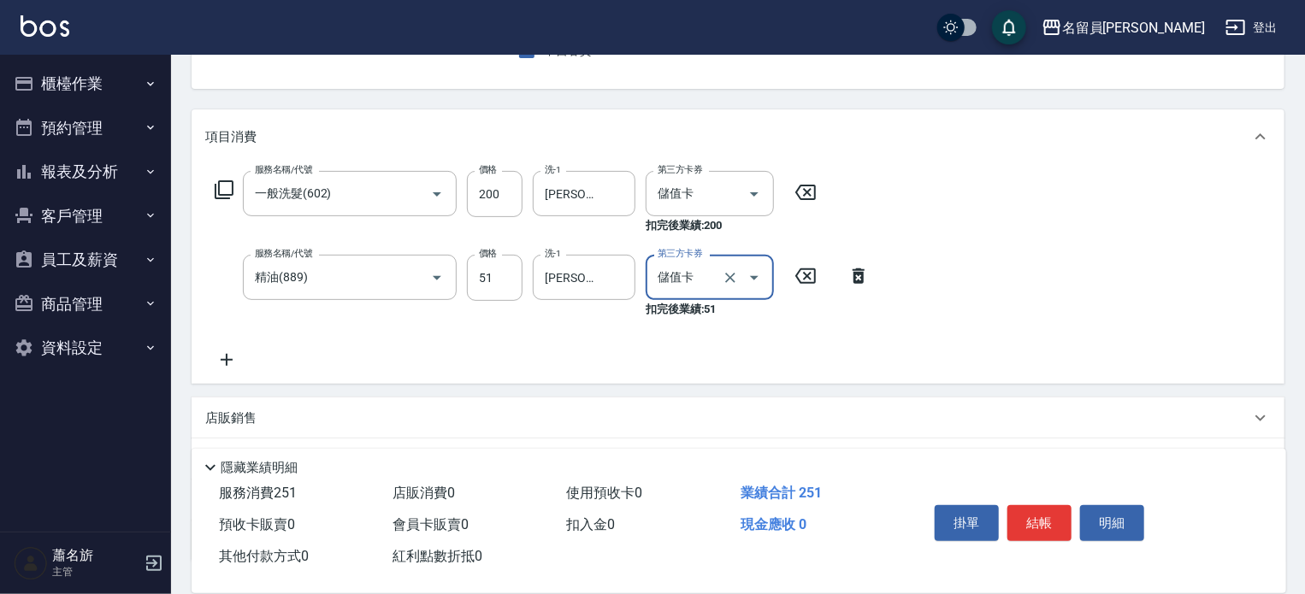
click at [239, 362] on icon at bounding box center [226, 360] width 43 height 21
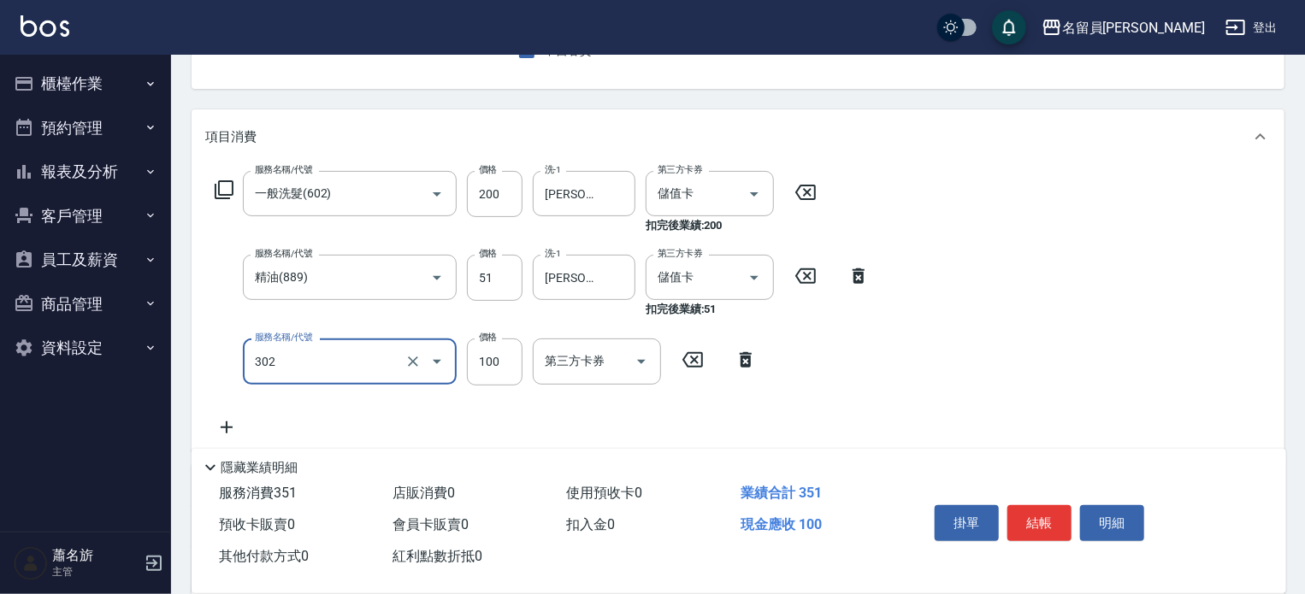
type input "剪髮(302)"
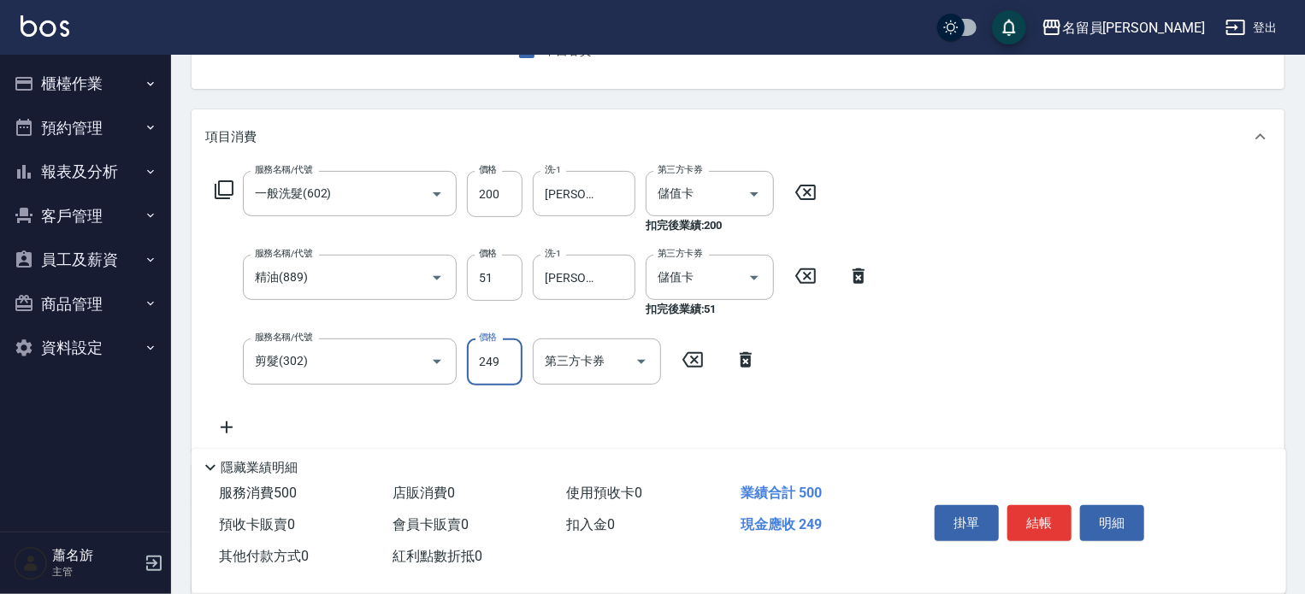
type input "249"
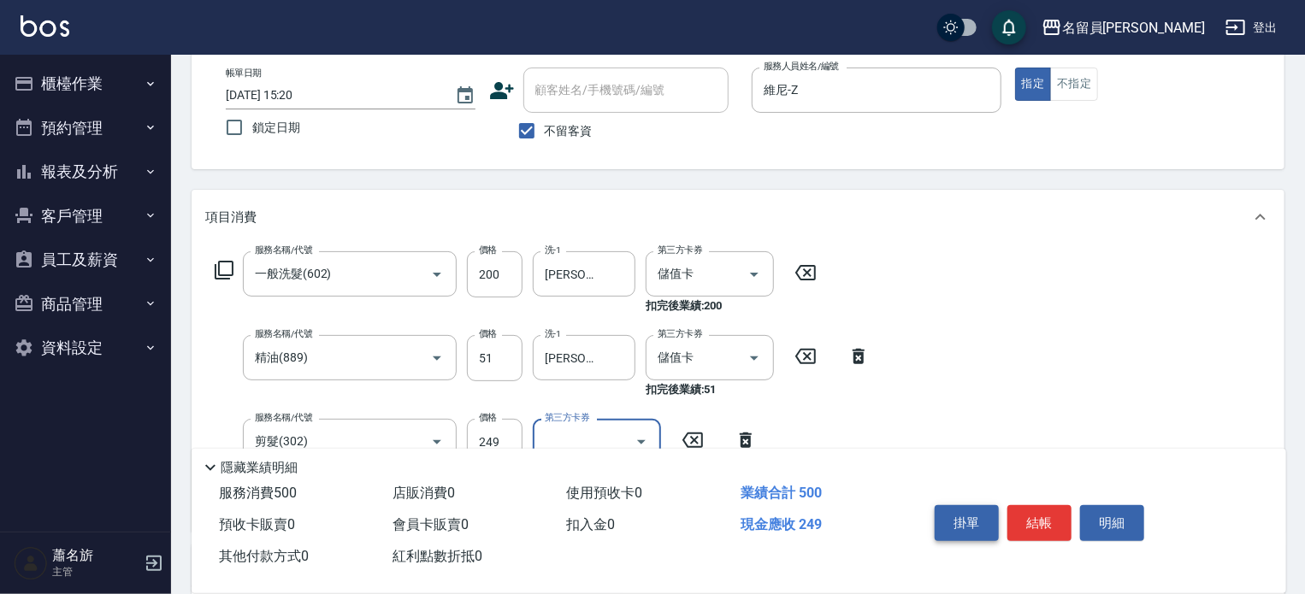
scroll to position [0, 0]
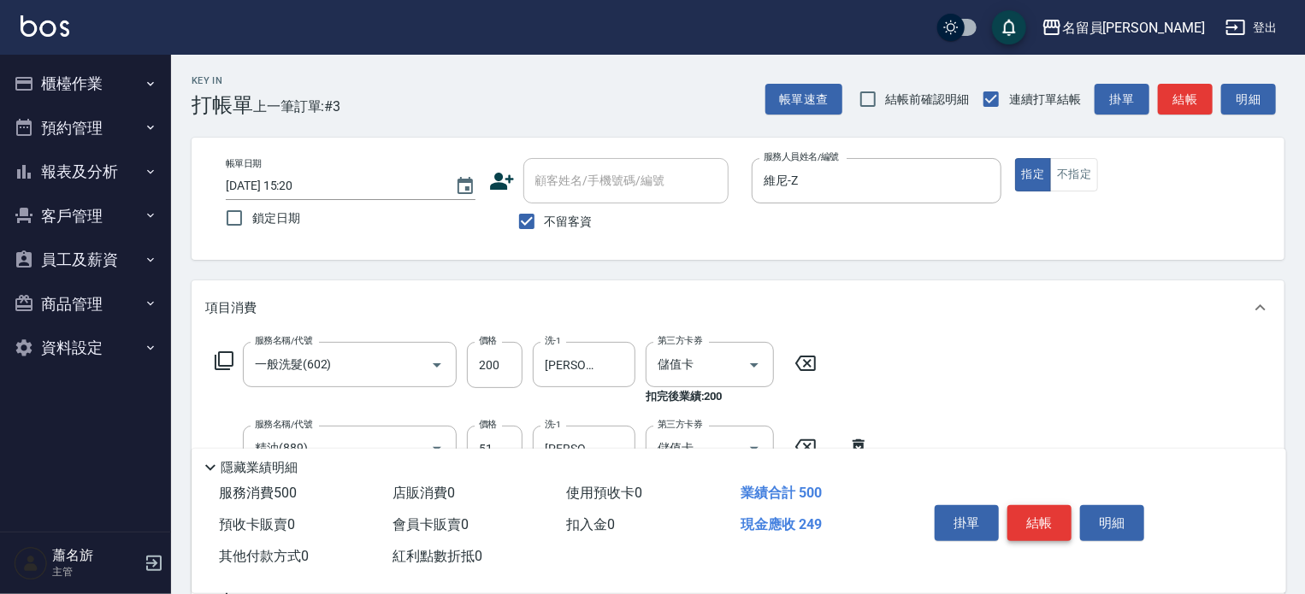
click at [1030, 508] on button "結帳" at bounding box center [1040, 524] width 64 height 36
click at [1030, 508] on div "掛單 結帳 明細" at bounding box center [1039, 526] width 223 height 54
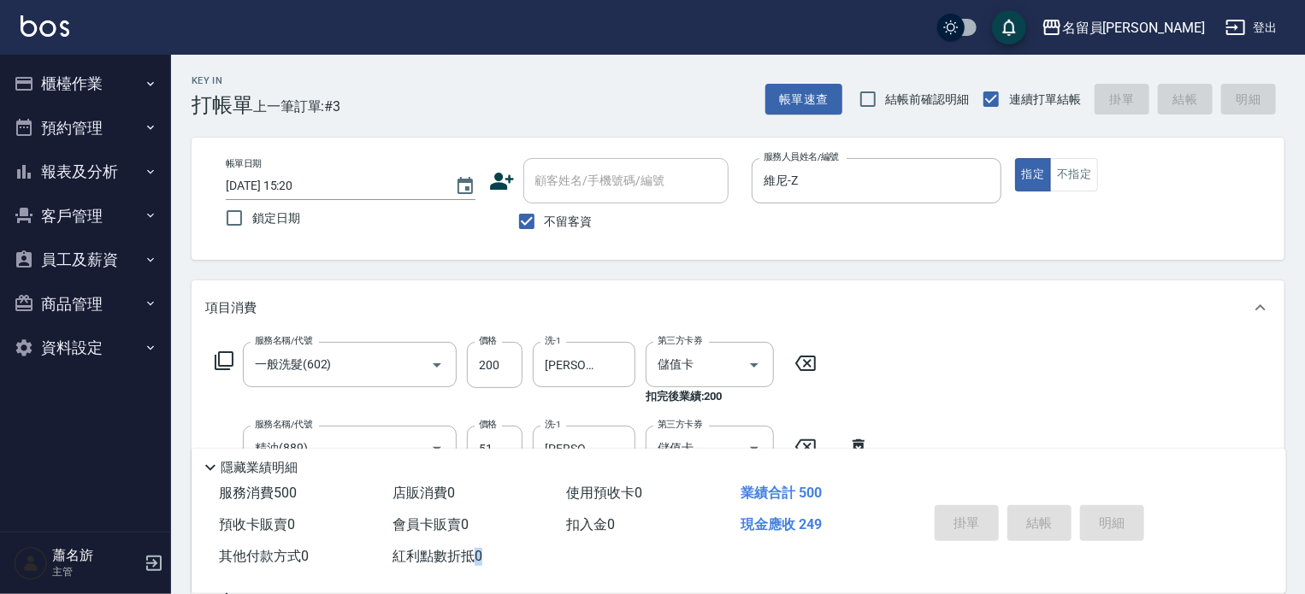
type input "[DATE] 15:21"
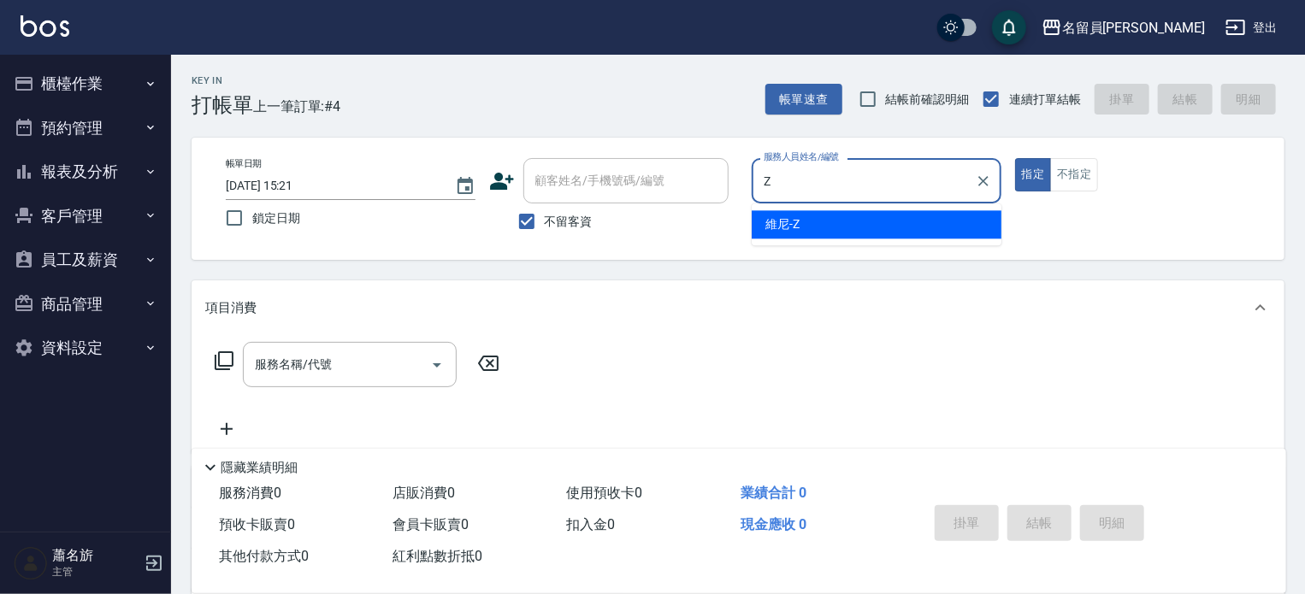
type input "維尼-Z"
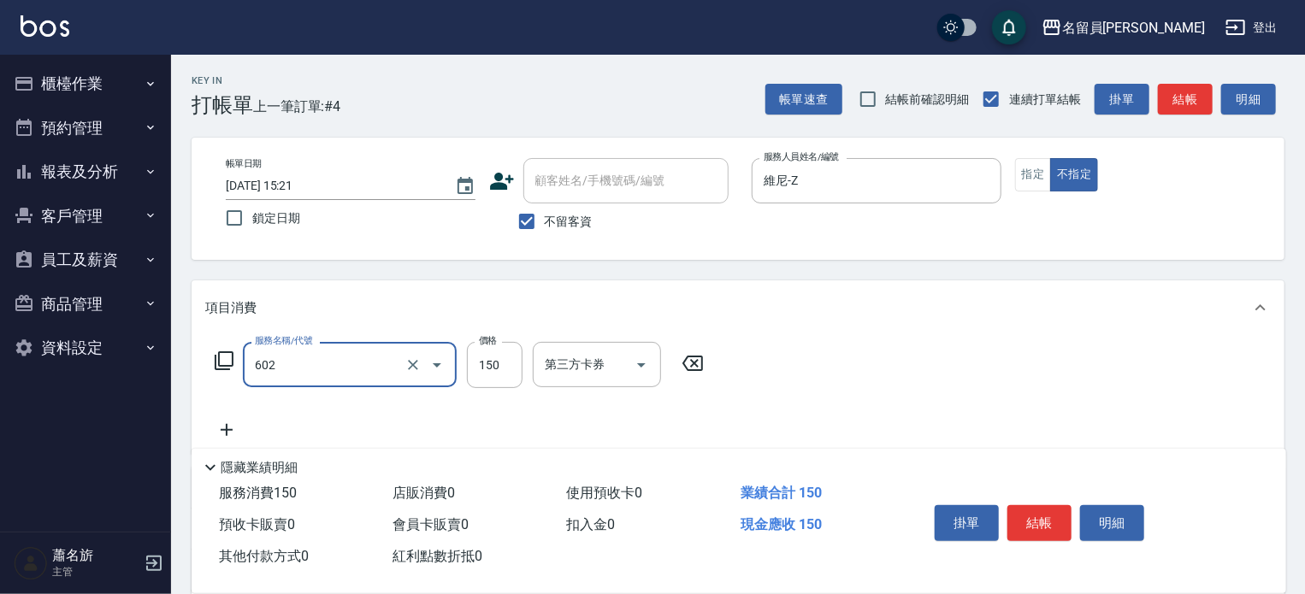
type input "一般洗髮(602)"
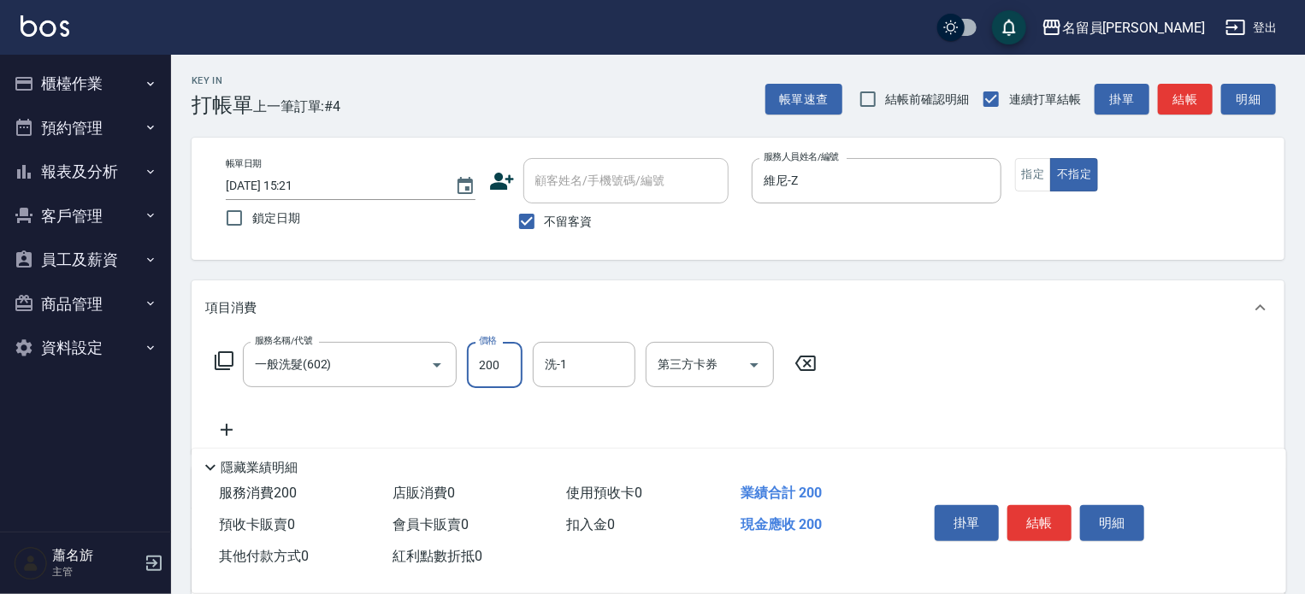
type input "200"
type input "[PERSON_NAME]-45"
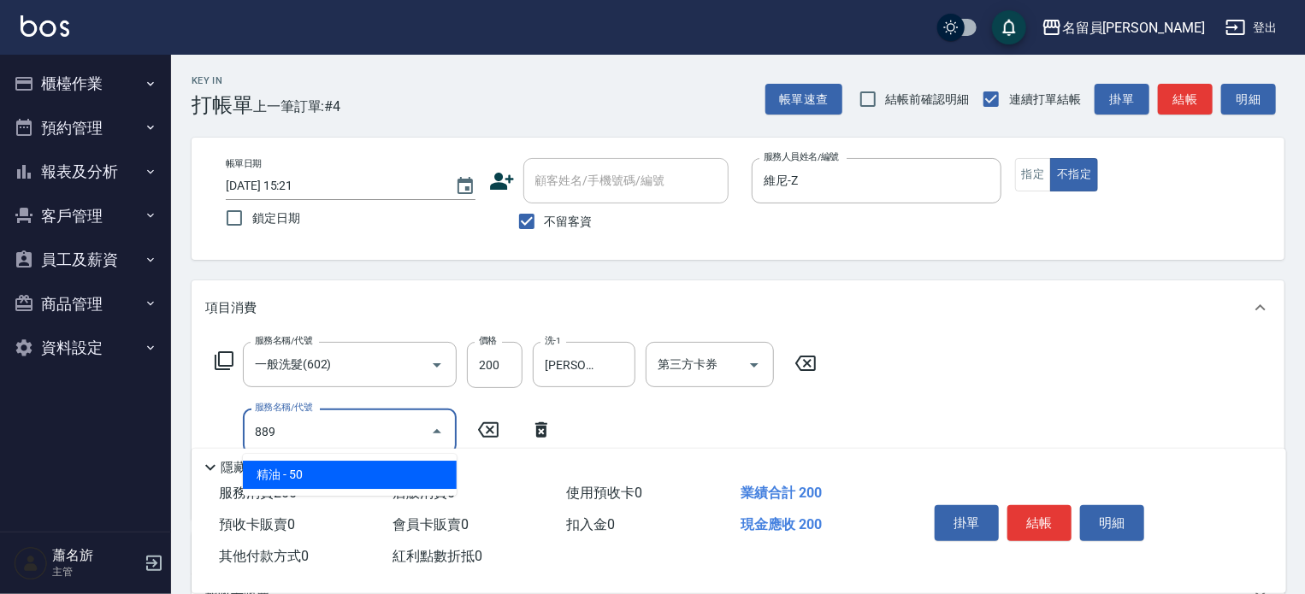
type input "精油(889)"
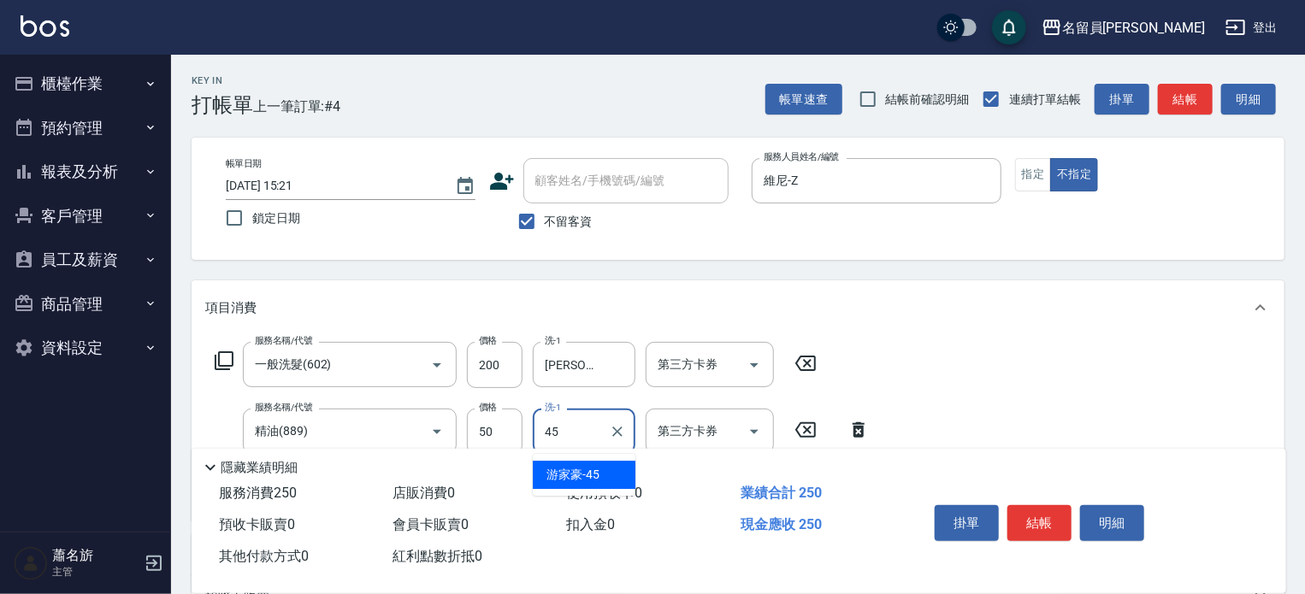
type input "[PERSON_NAME]-45"
type input "瞬間保養(415)"
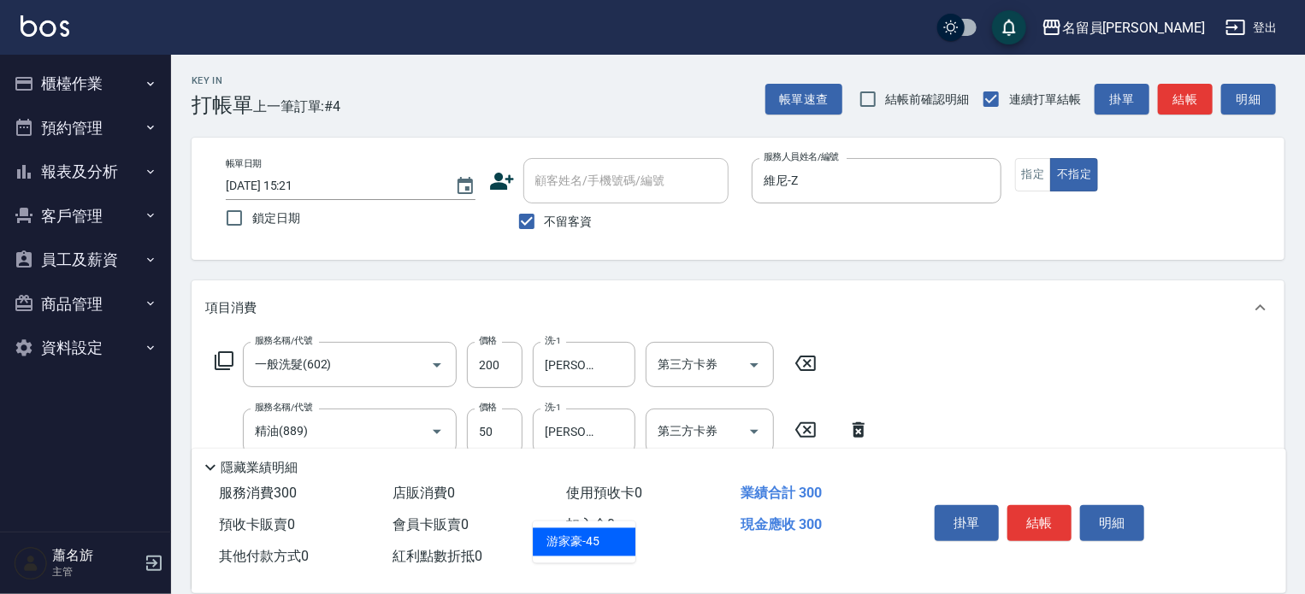
type input "[PERSON_NAME]-45"
type input "剪髮(302)"
type input "130"
click at [1032, 517] on button "結帳" at bounding box center [1040, 524] width 64 height 36
click at [1032, 517] on div "掛單 結帳 明細" at bounding box center [1039, 526] width 223 height 54
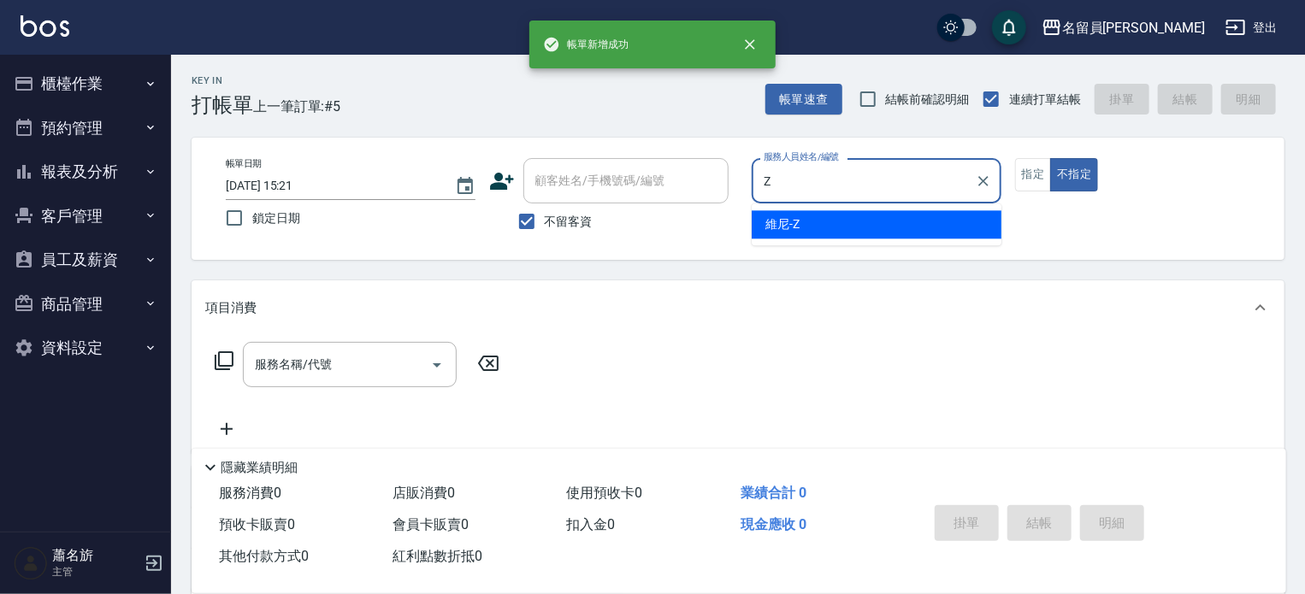
type input "維尼-Z"
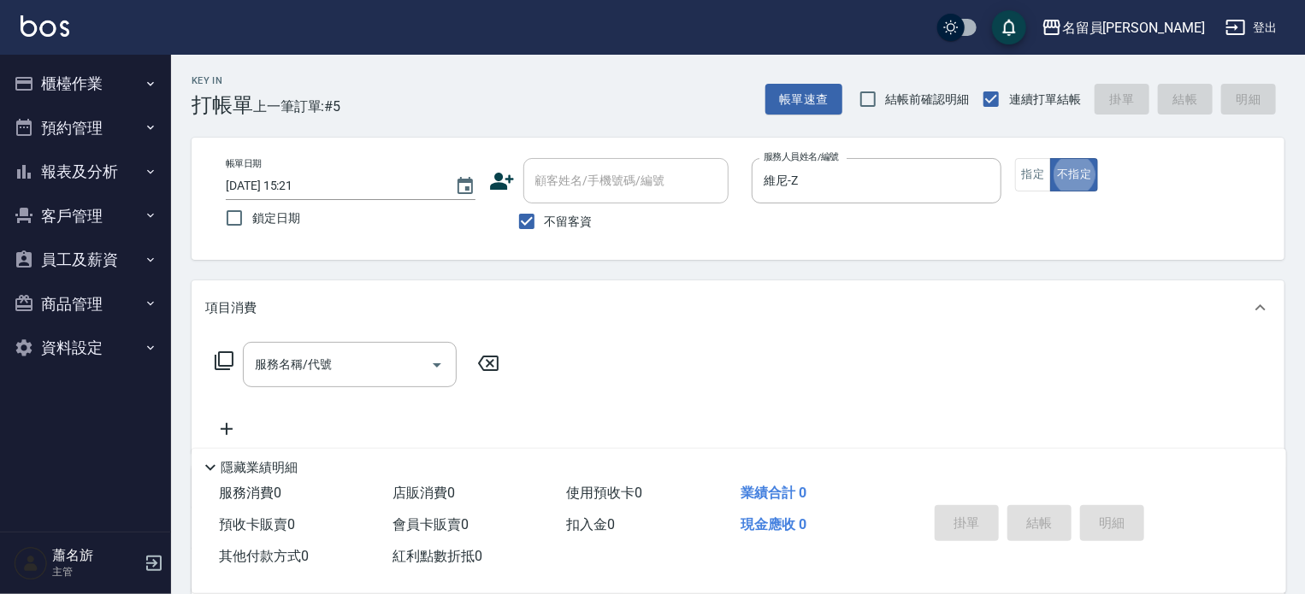
type button "false"
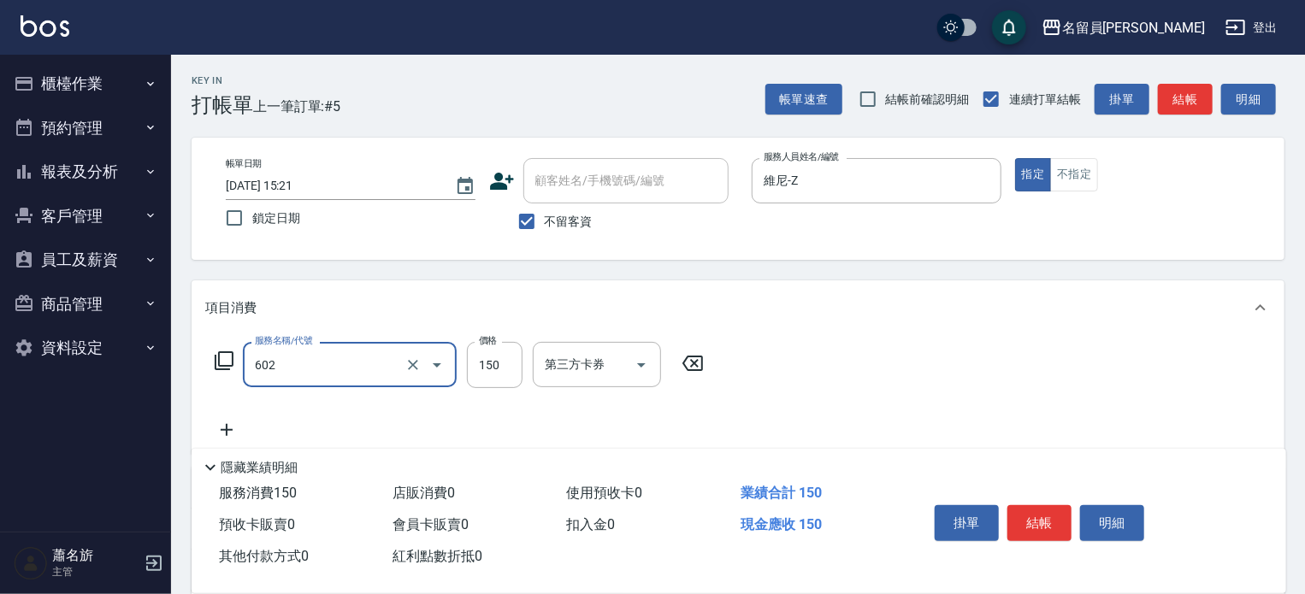
type input "一般洗髮(602)"
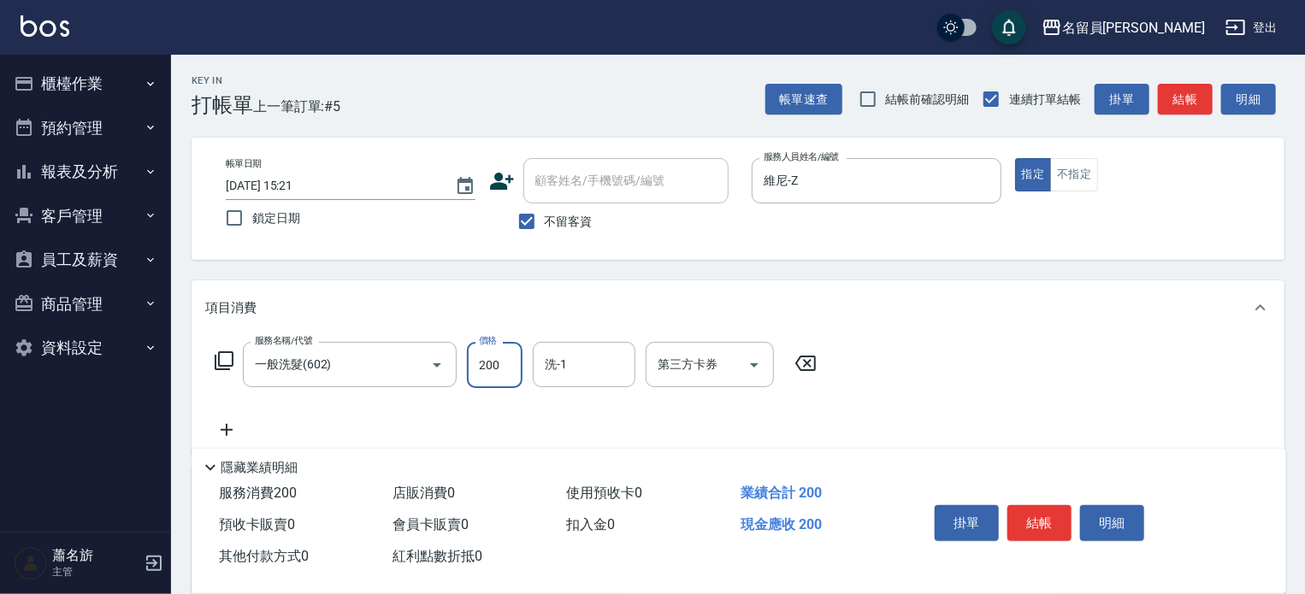
type input "200"
type input "[PERSON_NAME]-45"
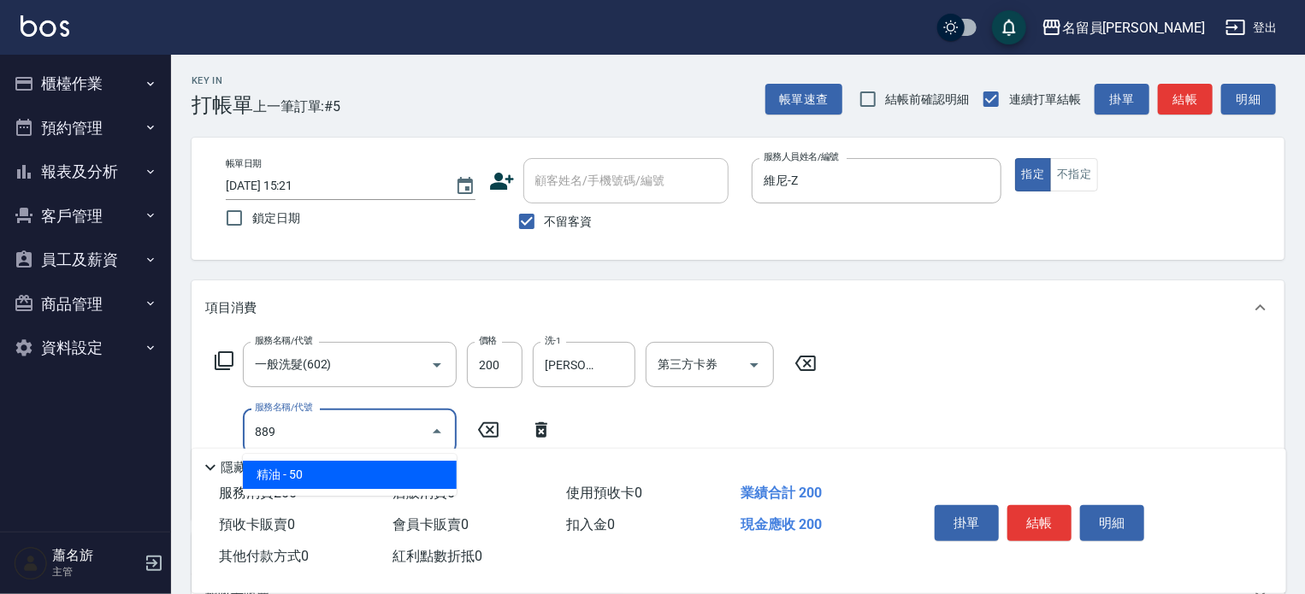
type input "精油(889)"
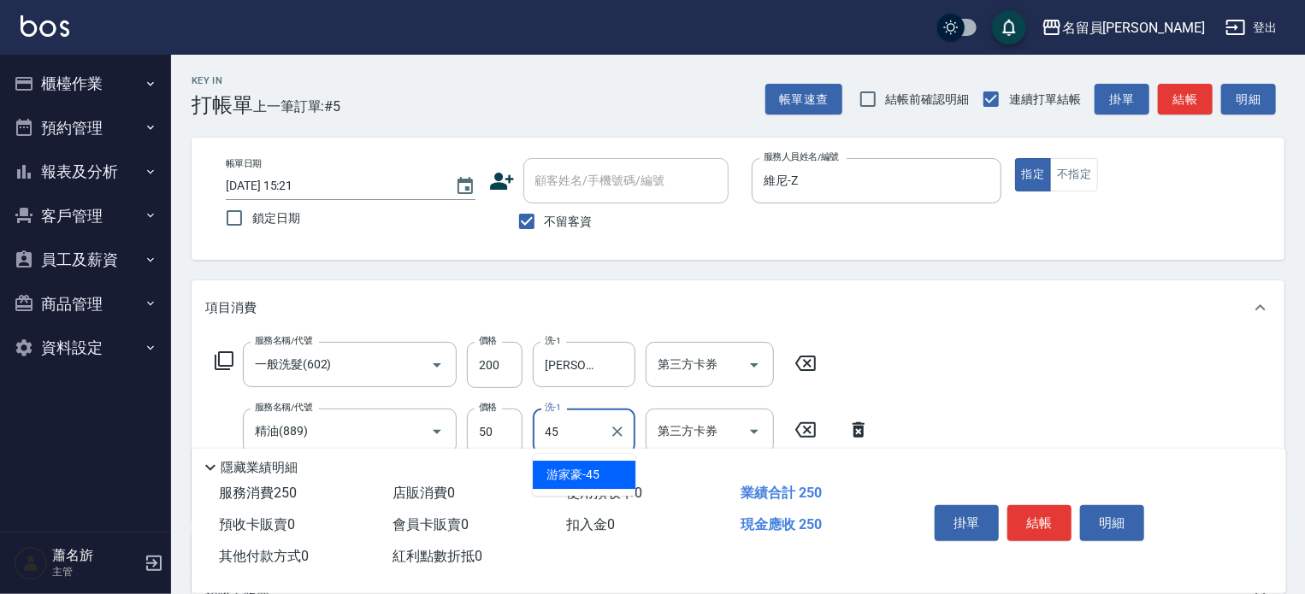
type input "[PERSON_NAME]-45"
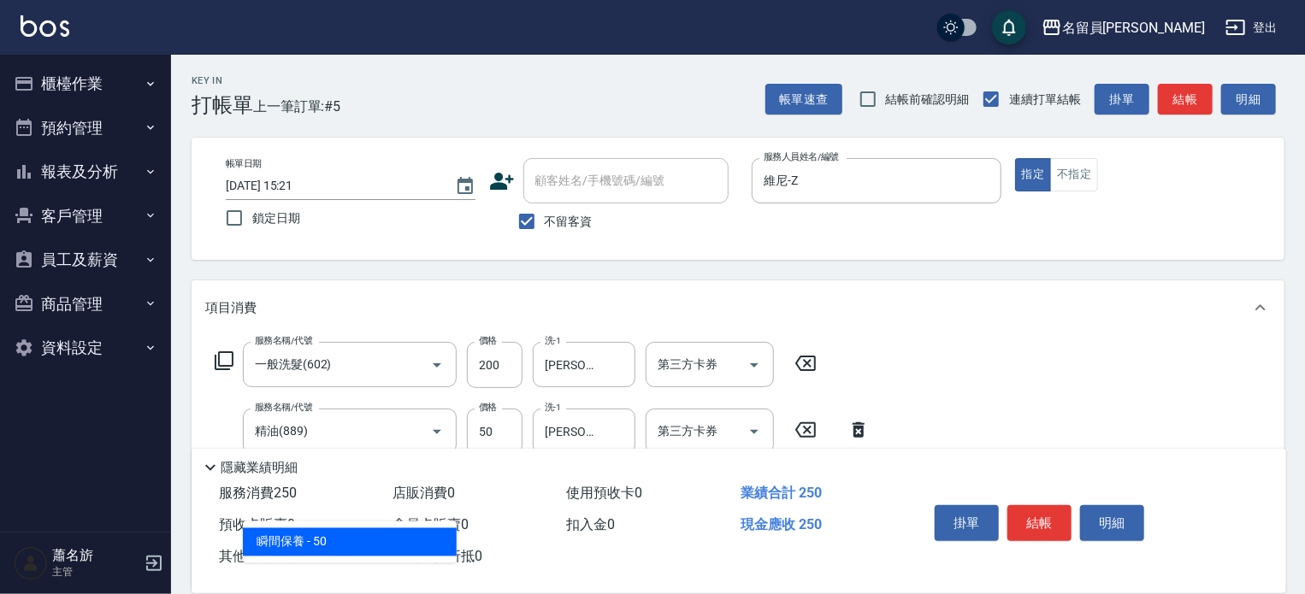
type input "瞬間保養(415)"
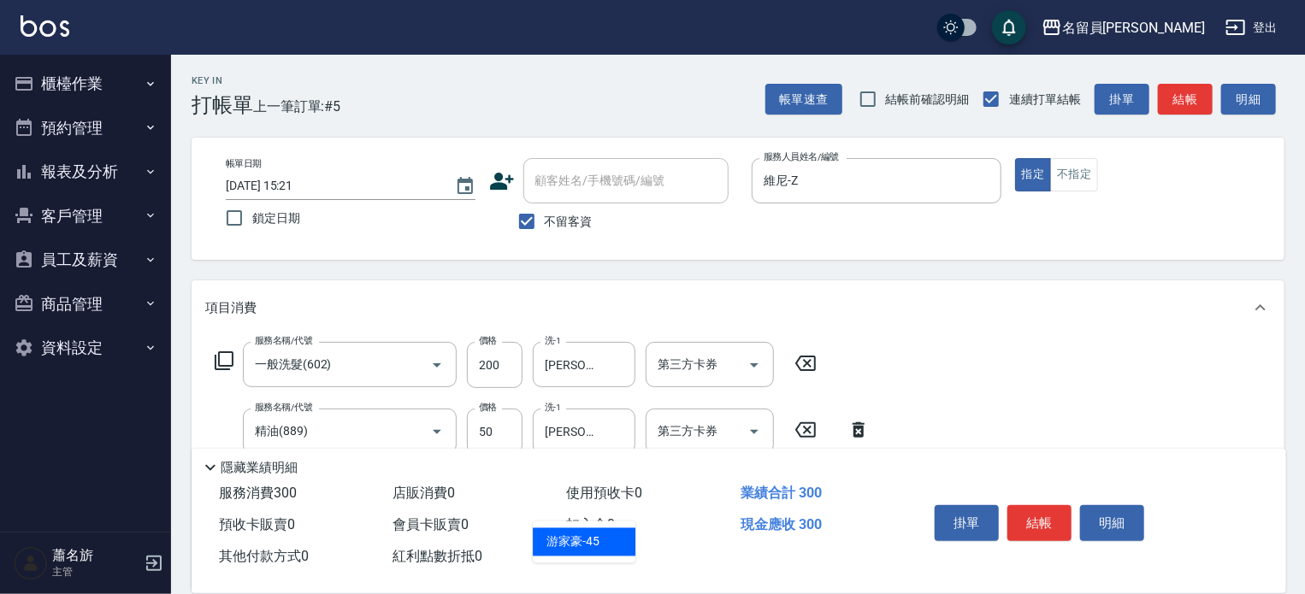
type input "[PERSON_NAME]-45"
type input "剪髮(302)"
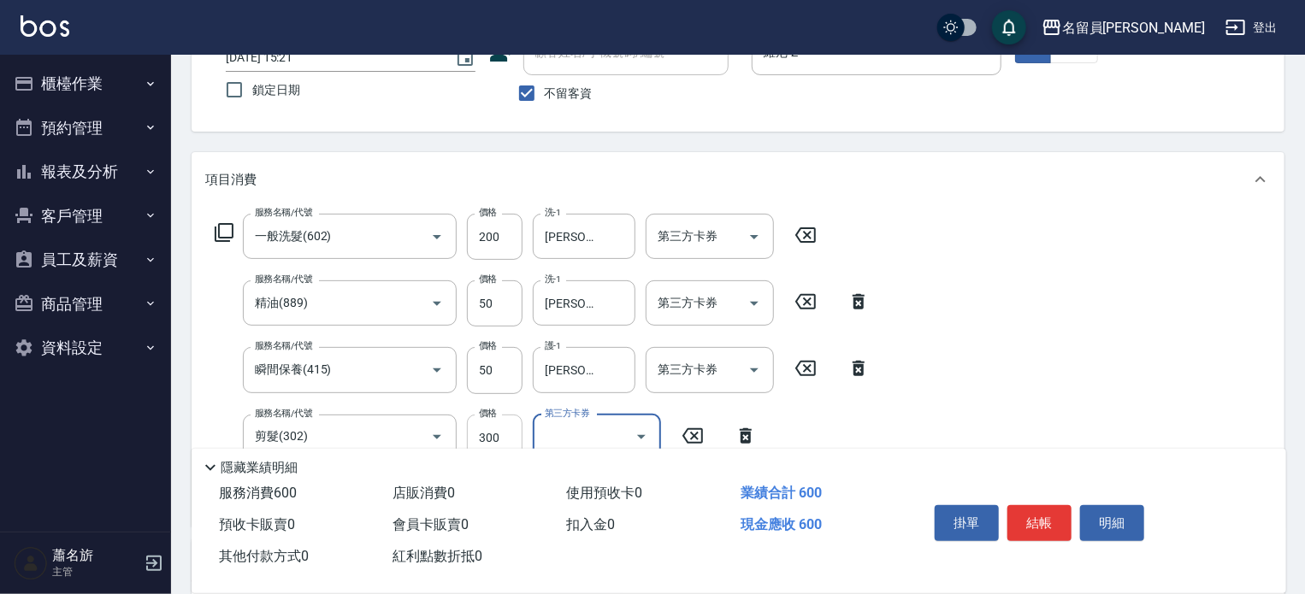
scroll to position [171, 0]
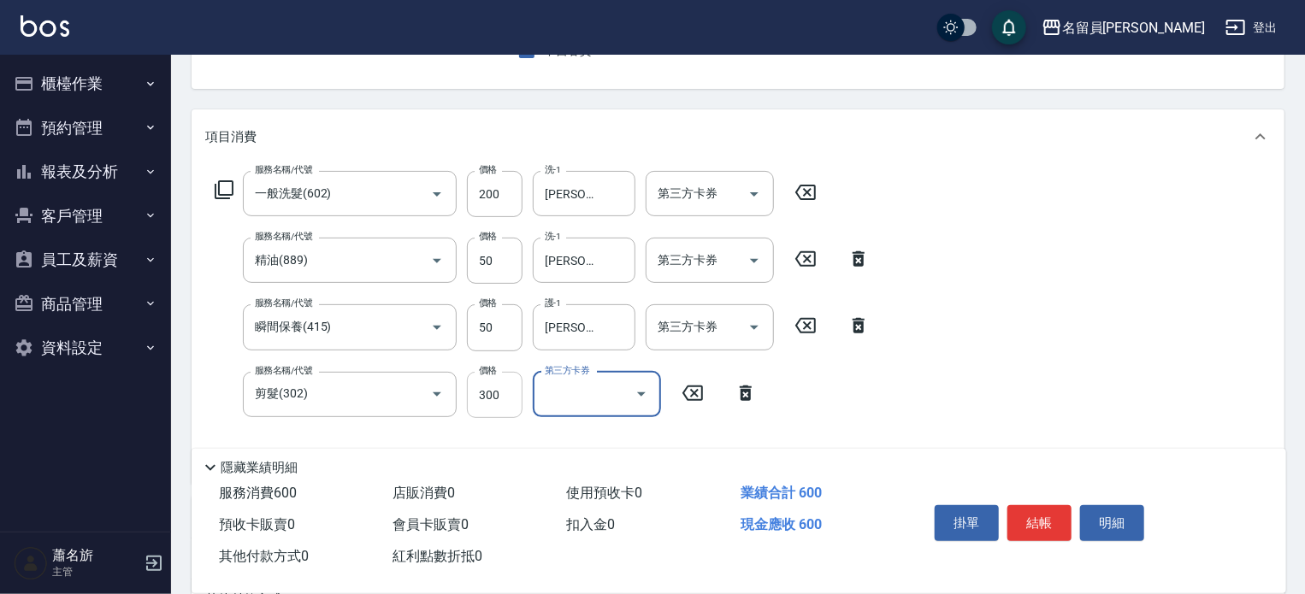
click at [503, 403] on input "300" at bounding box center [495, 395] width 56 height 46
type input "250"
click at [1036, 526] on button "結帳" at bounding box center [1040, 524] width 64 height 36
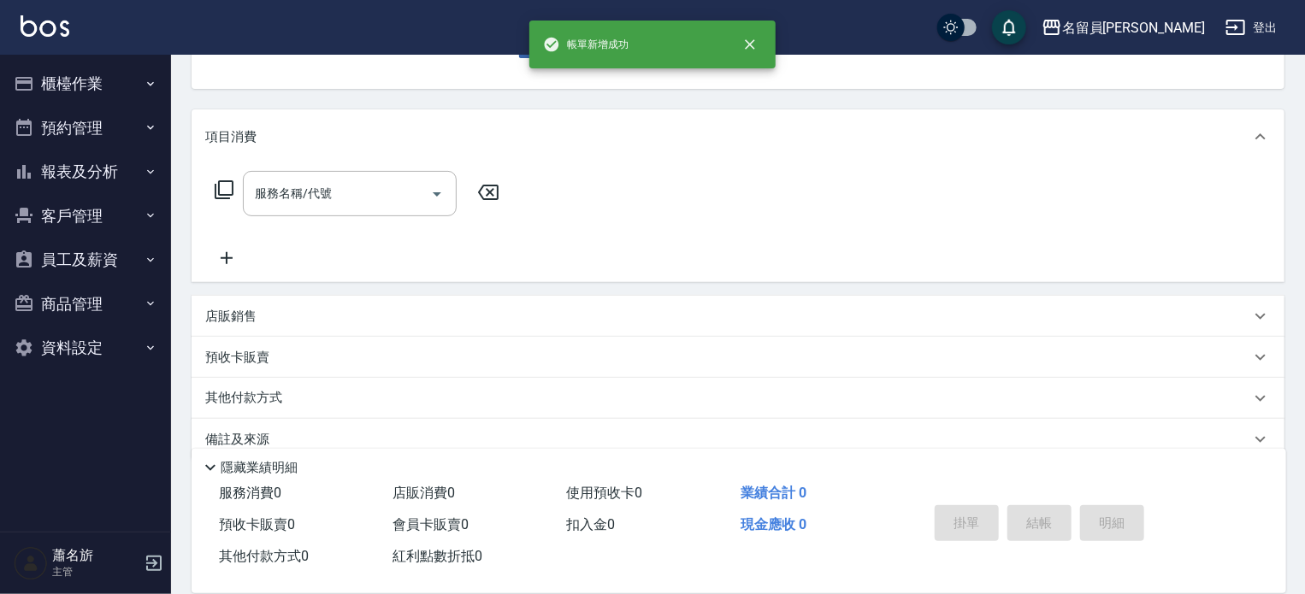
scroll to position [166, 0]
